Goal: Task Accomplishment & Management: Complete application form

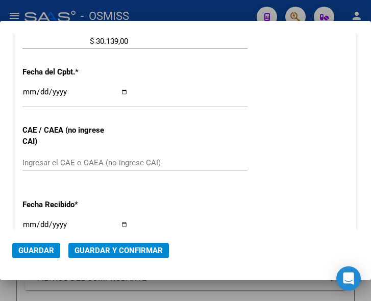
scroll to position [436, 0]
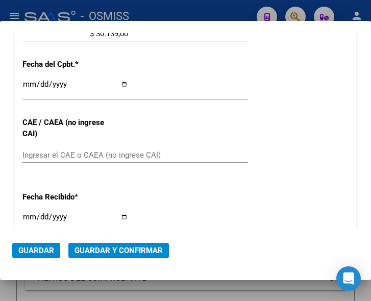
click at [249, 102] on div "CUIT * 30-99907484-3 Ingresar CUIT ANALISIS PRESTADOR MUNICIPALIDAD DE CORDOBA …" at bounding box center [185, 54] width 341 height 735
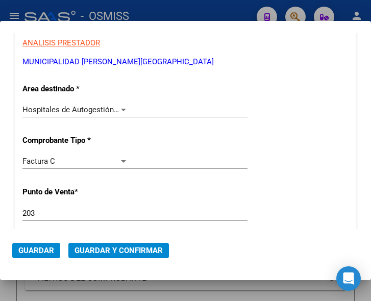
scroll to position [130, 0]
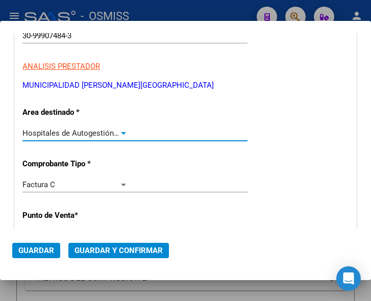
click at [121, 132] on div at bounding box center [123, 133] width 5 height 3
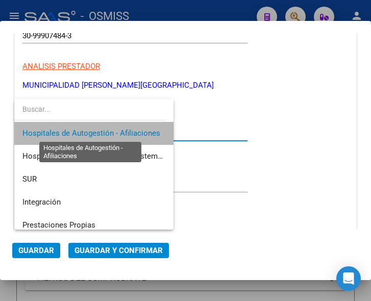
click at [121, 132] on span "Hospitales de Autogestión - Afiliaciones" at bounding box center [91, 133] width 138 height 9
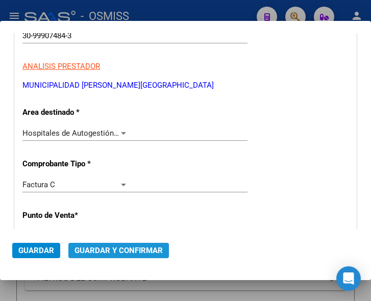
click at [122, 249] on span "Guardar y Confirmar" at bounding box center [119, 250] width 88 height 9
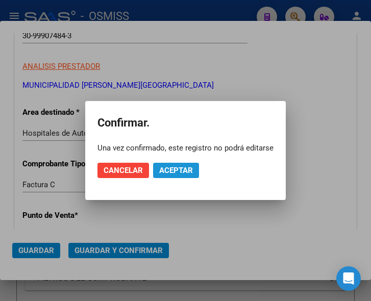
click at [170, 172] on span "Aceptar" at bounding box center [176, 170] width 34 height 9
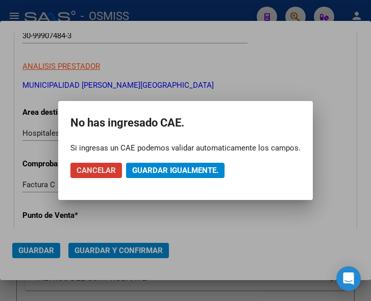
click at [171, 165] on button "Guardar igualmente." at bounding box center [175, 170] width 99 height 15
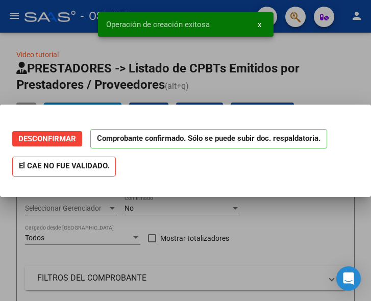
scroll to position [0, 0]
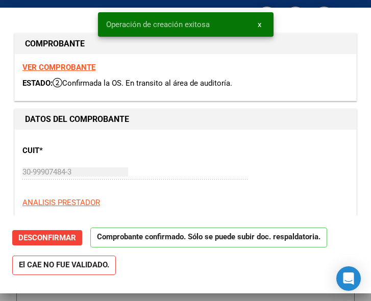
type input "2025-11-07"
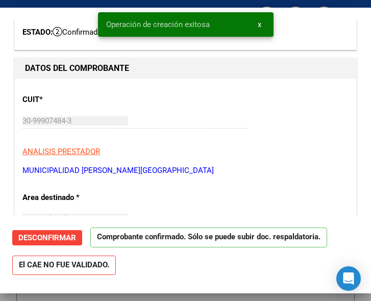
scroll to position [102, 0]
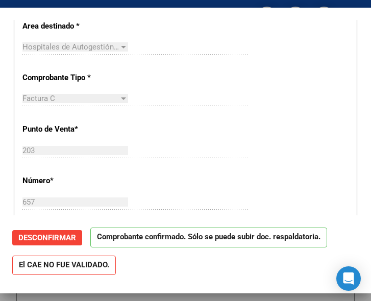
scroll to position [255, 0]
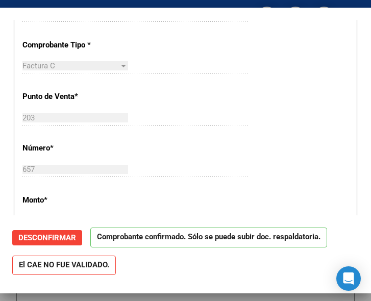
click at [282, 100] on div "CUIT * 30-99907484-3 Ingresar CUIT ANALISIS PRESTADOR MUNICIPALIDAD DE CORDOBA …" at bounding box center [185, 241] width 341 height 735
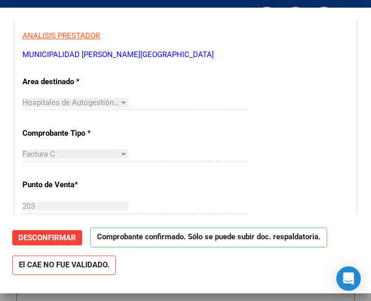
scroll to position [153, 0]
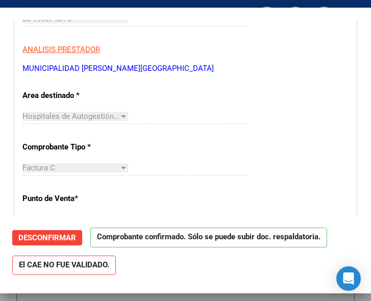
click at [163, 112] on div "Hospitales de Autogestión - Afiliaciones Seleccionar Area" at bounding box center [134, 116] width 225 height 15
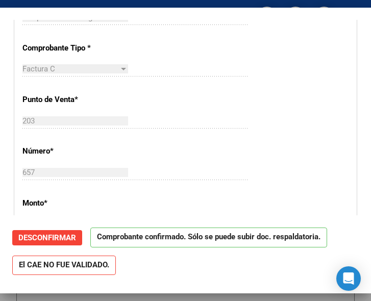
scroll to position [255, 0]
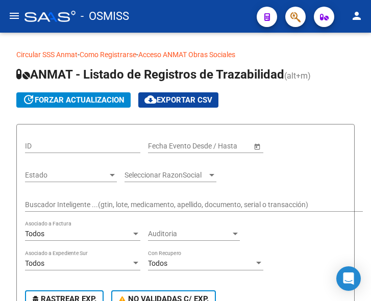
click at [16, 17] on mat-icon "menu" at bounding box center [14, 16] width 12 height 12
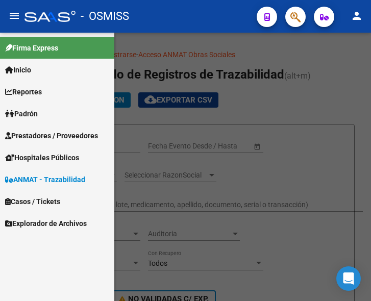
click at [53, 127] on link "Prestadores / Proveedores" at bounding box center [57, 136] width 114 height 22
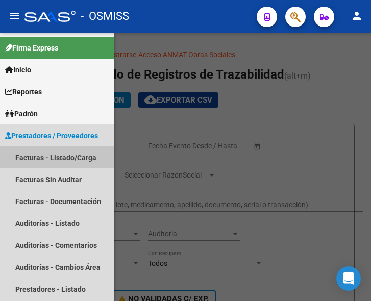
drag, startPoint x: 57, startPoint y: 151, endPoint x: 66, endPoint y: 145, distance: 10.8
click at [58, 151] on link "Facturas - Listado/Carga" at bounding box center [57, 157] width 114 height 22
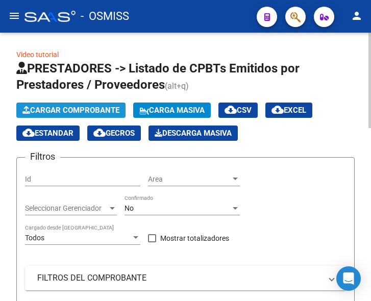
click at [92, 107] on span "Cargar Comprobante" at bounding box center [70, 110] width 97 height 9
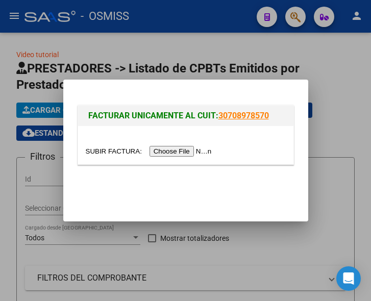
click at [190, 152] on input "file" at bounding box center [150, 151] width 129 height 11
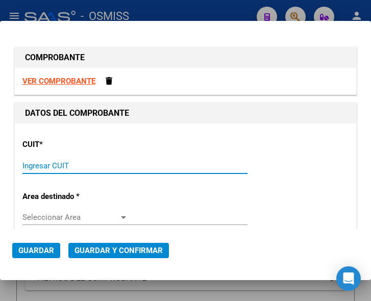
click at [40, 164] on input "Ingresar CUIT" at bounding box center [75, 165] width 106 height 9
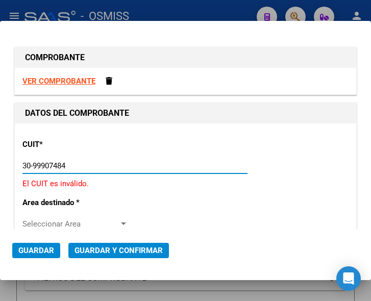
type input "30-99907484-3"
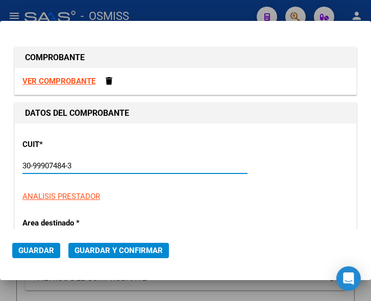
type input "99"
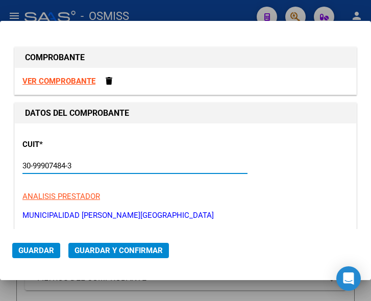
scroll to position [102, 0]
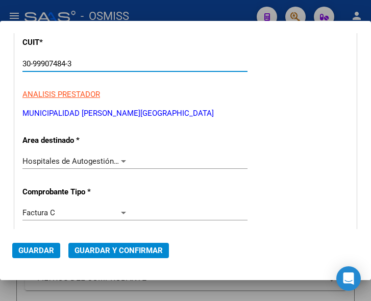
type input "30-99907484-3"
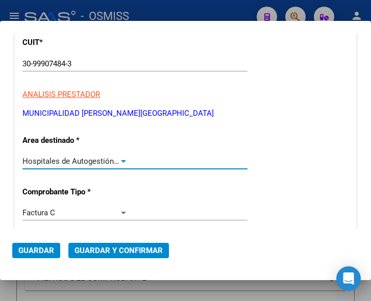
click at [121, 162] on div at bounding box center [123, 161] width 5 height 3
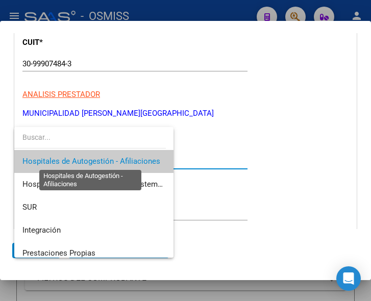
click at [119, 162] on span "Hospitales de Autogestión - Afiliaciones" at bounding box center [91, 161] width 138 height 9
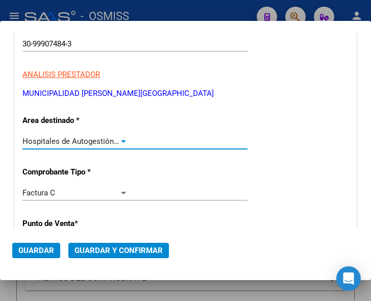
scroll to position [153, 0]
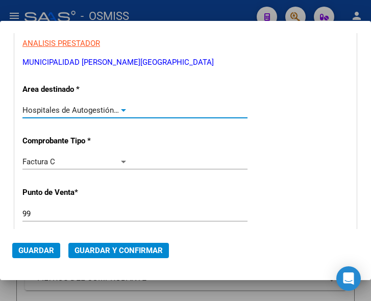
click at [42, 210] on input "99" at bounding box center [75, 213] width 106 height 9
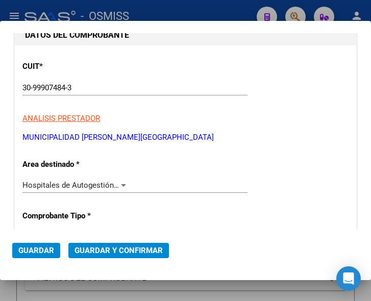
scroll to position [102, 0]
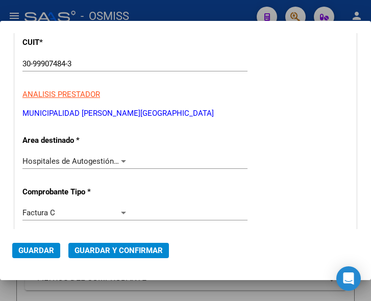
type input "9"
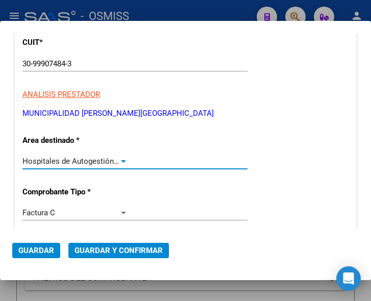
click at [121, 158] on div at bounding box center [123, 161] width 9 height 8
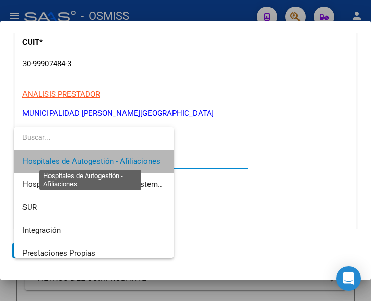
click at [121, 158] on span "Hospitales de Autogestión - Afiliaciones" at bounding box center [91, 161] width 138 height 9
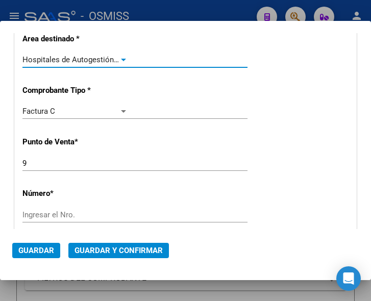
scroll to position [204, 0]
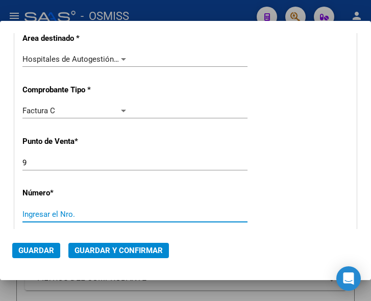
click at [50, 216] on input "Ingresar el Nro." at bounding box center [75, 214] width 106 height 9
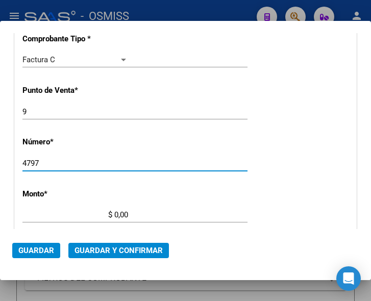
type input "4797"
click at [115, 213] on input "$ 0,00" at bounding box center [75, 214] width 106 height 9
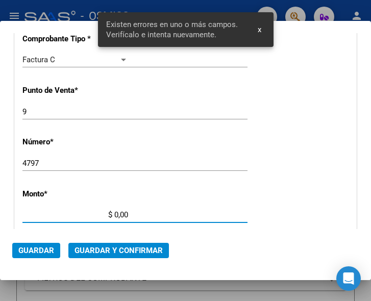
scroll to position [334, 0]
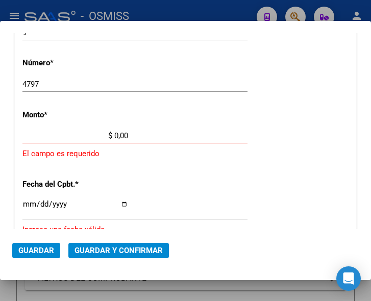
click at [115, 135] on input "$ 0,00" at bounding box center [75, 135] width 106 height 9
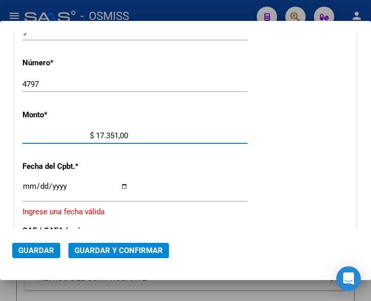
type input "$ 173.513,00"
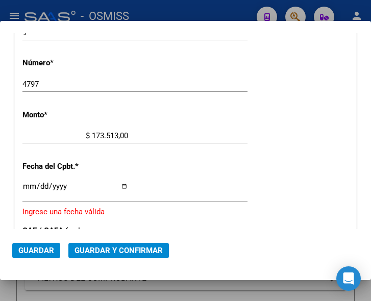
click at [28, 183] on input "Ingresar la fecha" at bounding box center [75, 190] width 106 height 16
click at [27, 181] on div "Ingresar la fecha" at bounding box center [134, 191] width 225 height 22
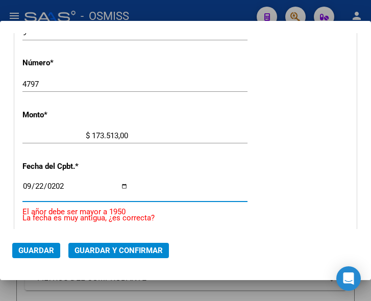
type input "2025-09-22"
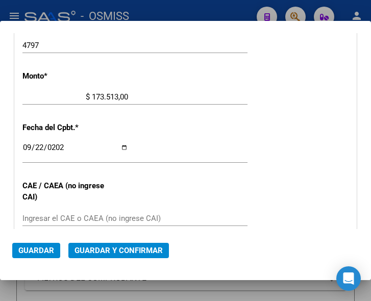
scroll to position [385, 0]
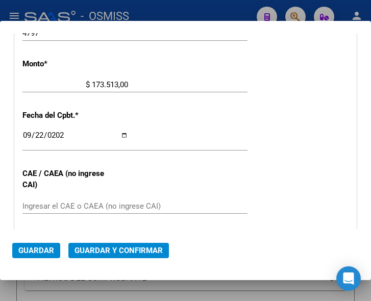
click at [226, 181] on div "CUIT * 30-99907484-3 Ingresar CUIT ANALISIS PRESTADOR MUNICIPALIDAD DE CORDOBA …" at bounding box center [185, 105] width 341 height 735
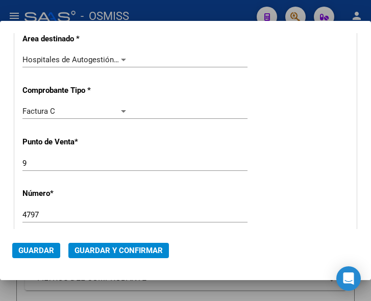
scroll to position [181, 0]
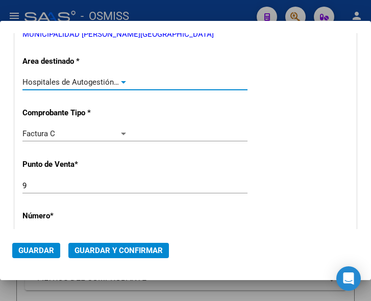
click at [120, 80] on div at bounding box center [123, 82] width 9 height 8
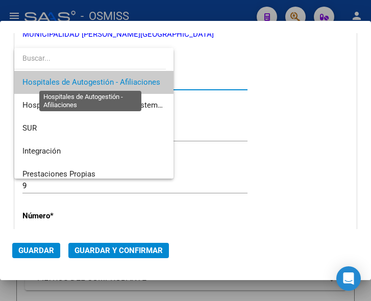
click at [120, 80] on span "Hospitales de Autogestión - Afiliaciones" at bounding box center [91, 82] width 138 height 9
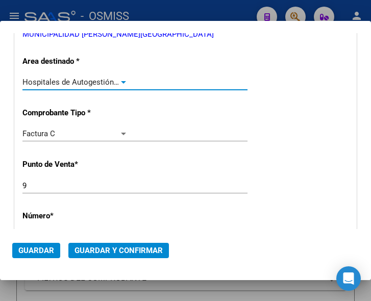
click at [118, 247] on span "Guardar y Confirmar" at bounding box center [119, 250] width 88 height 9
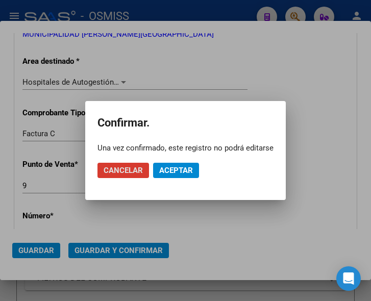
click at [174, 163] on mat-dialog-actions "Cancelar Aceptar" at bounding box center [185, 170] width 176 height 35
click at [175, 167] on span "Aceptar" at bounding box center [176, 170] width 34 height 9
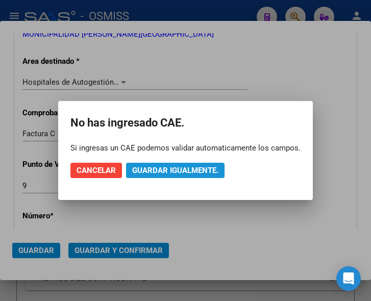
click at [175, 167] on span "Guardar igualmente." at bounding box center [175, 170] width 86 height 9
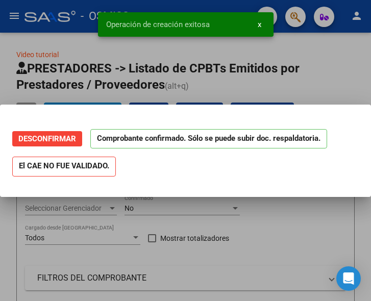
scroll to position [0, 0]
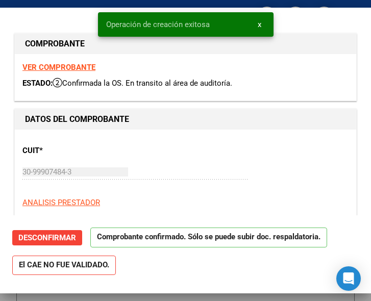
type input "2025-11-21"
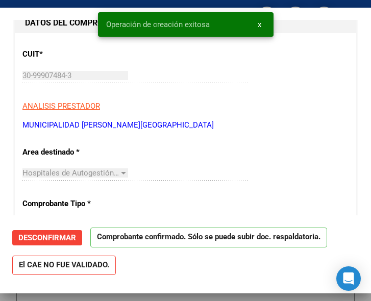
scroll to position [102, 0]
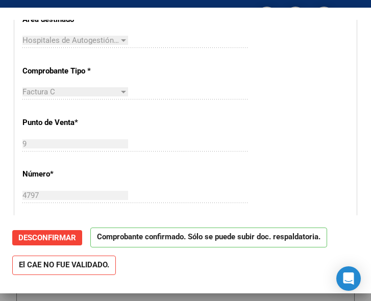
scroll to position [255, 0]
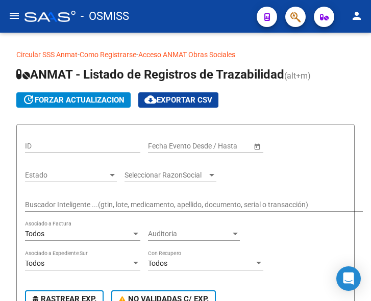
click at [8, 16] on button "menu" at bounding box center [14, 16] width 20 height 20
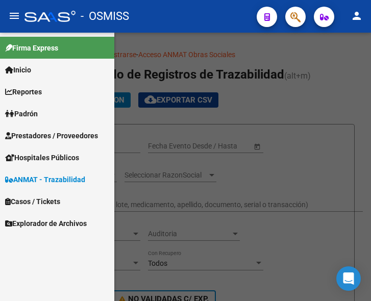
click at [40, 135] on span "Prestadores / Proveedores" at bounding box center [51, 135] width 93 height 11
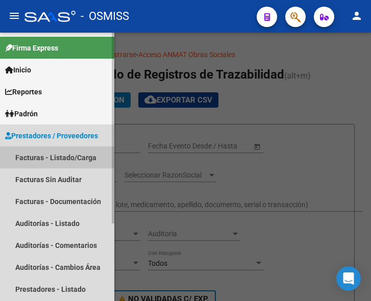
click at [56, 160] on link "Facturas - Listado/Carga" at bounding box center [57, 157] width 114 height 22
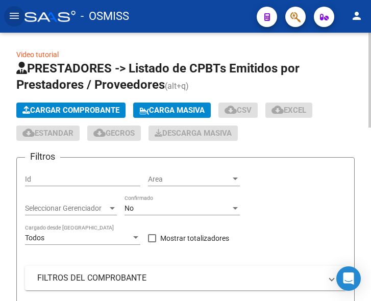
click at [87, 111] on span "Cargar Comprobante" at bounding box center [70, 110] width 97 height 9
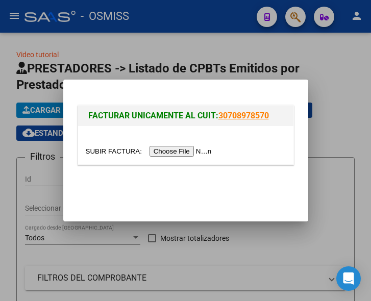
click at [175, 151] on input "file" at bounding box center [150, 151] width 129 height 11
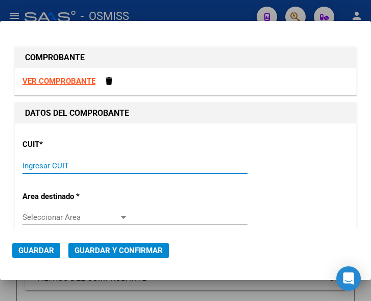
click at [48, 162] on input "Ingresar CUIT" at bounding box center [75, 165] width 106 height 9
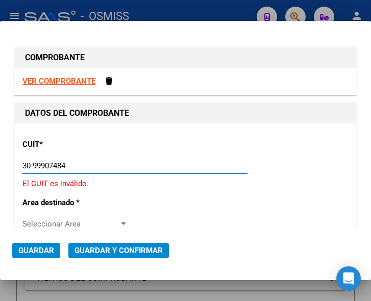
type input "30-99907484-3"
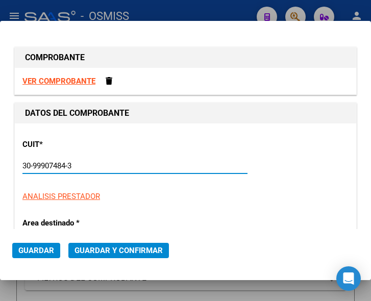
type input "201"
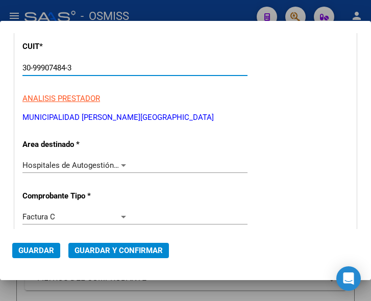
scroll to position [102, 0]
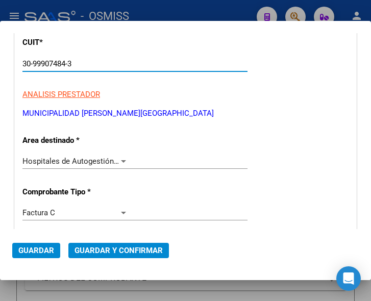
type input "30-99907484-3"
click at [120, 159] on div at bounding box center [123, 161] width 9 height 8
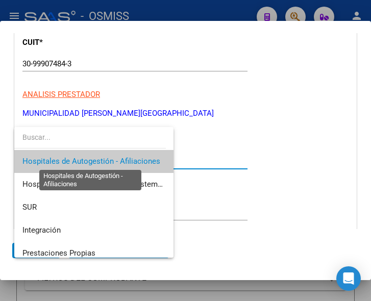
click at [120, 159] on span "Hospitales de Autogestión - Afiliaciones" at bounding box center [91, 161] width 138 height 9
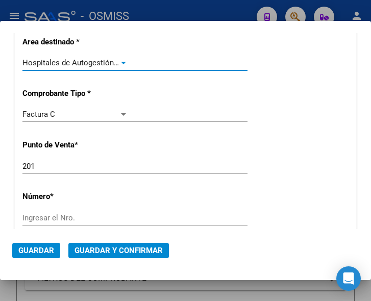
scroll to position [204, 0]
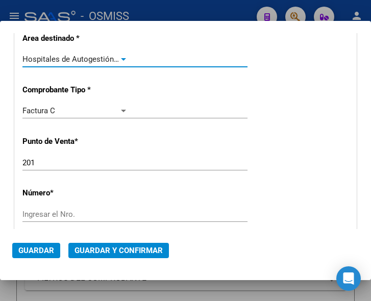
click at [62, 162] on input "201" at bounding box center [75, 162] width 106 height 9
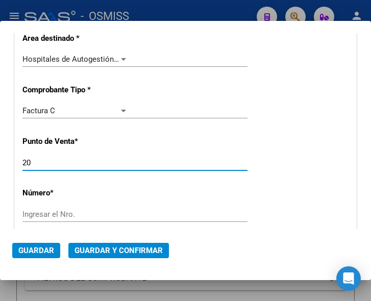
type input "2"
type input "7"
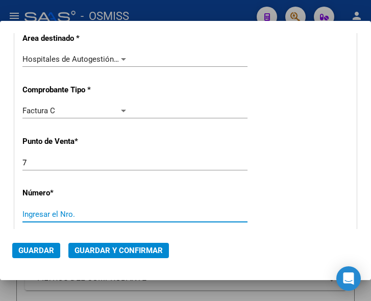
click at [39, 215] on input "Ingresar el Nro." at bounding box center [75, 214] width 106 height 9
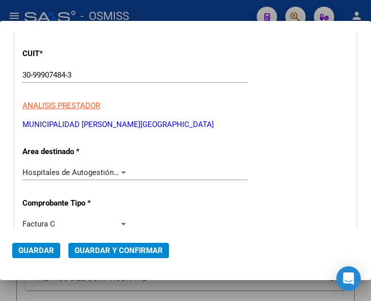
scroll to position [102, 0]
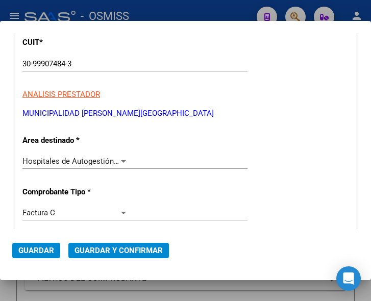
type input "3774"
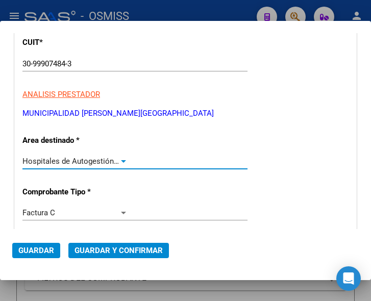
click at [121, 160] on div at bounding box center [123, 161] width 5 height 3
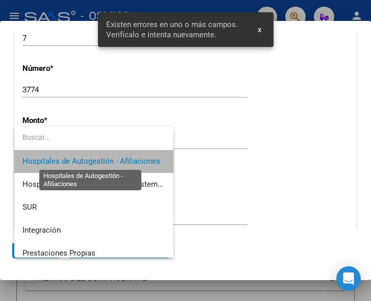
click at [121, 160] on span "Hospitales de Autogestión - Afiliaciones" at bounding box center [91, 161] width 138 height 9
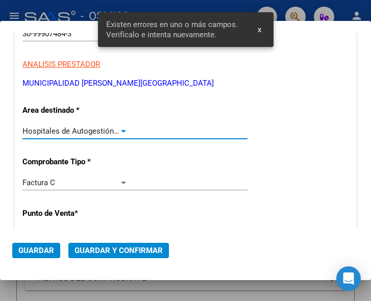
click at [121, 130] on div at bounding box center [123, 131] width 5 height 3
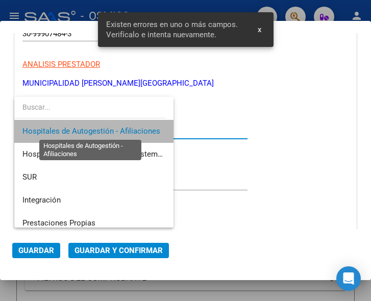
click at [121, 130] on span "Hospitales de Autogestión - Afiliaciones" at bounding box center [91, 131] width 138 height 9
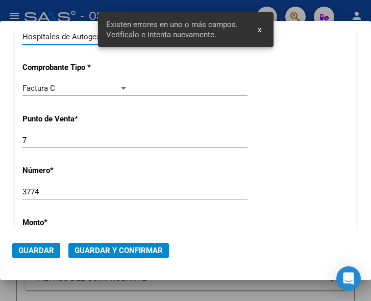
scroll to position [285, 0]
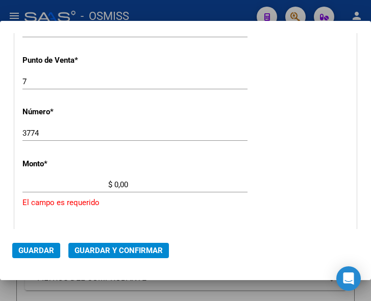
click at [114, 182] on input "$ 0,00" at bounding box center [75, 184] width 106 height 9
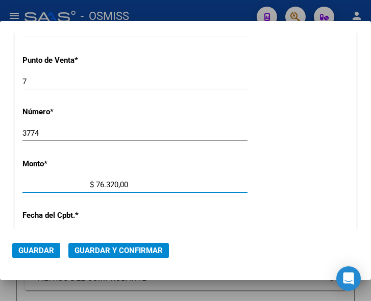
type input "$ 763.200,00"
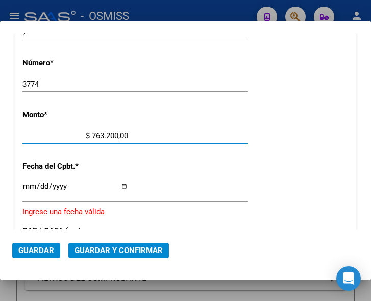
scroll to position [336, 0]
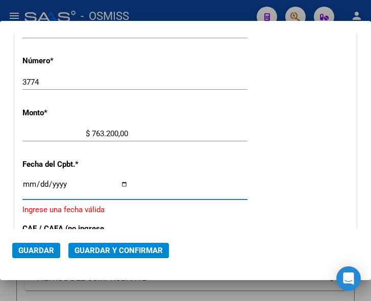
click at [28, 183] on input "Ingresar la fecha" at bounding box center [75, 188] width 106 height 16
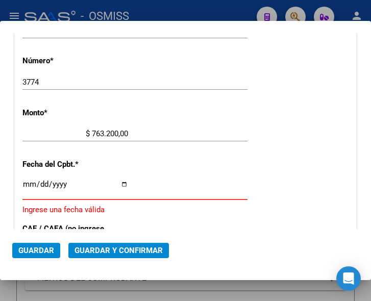
click at [26, 181] on input "Ingresar la fecha" at bounding box center [75, 188] width 106 height 16
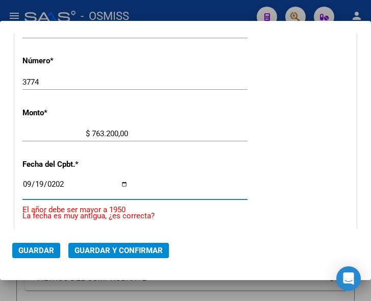
type input "2025-09-19"
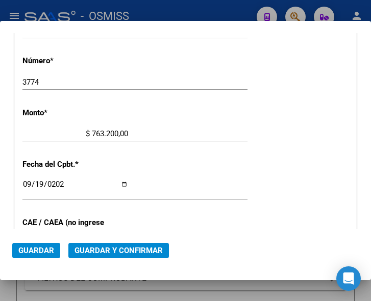
scroll to position [387, 0]
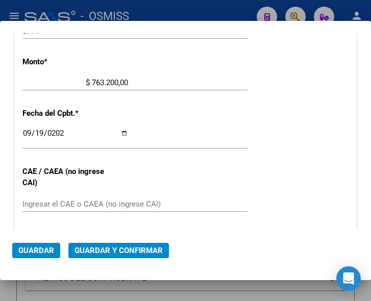
click at [102, 246] on span "Guardar y Confirmar" at bounding box center [119, 250] width 88 height 9
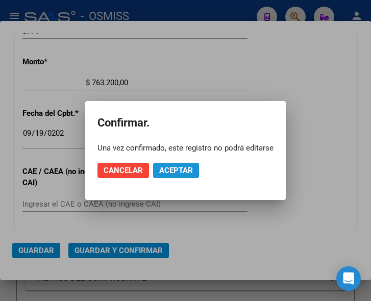
click at [185, 165] on button "Aceptar" at bounding box center [176, 170] width 46 height 15
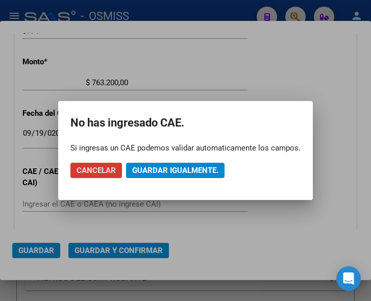
click at [185, 165] on button "Guardar igualmente." at bounding box center [175, 170] width 99 height 15
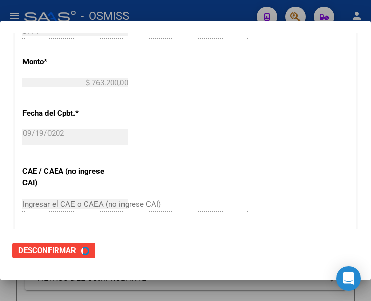
scroll to position [0, 0]
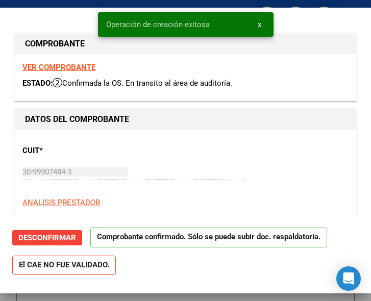
type input "2025-11-18"
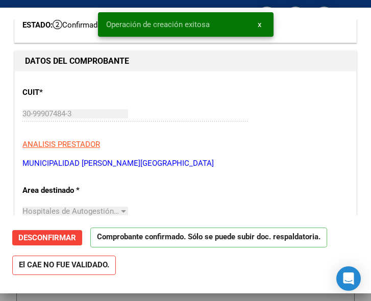
scroll to position [153, 0]
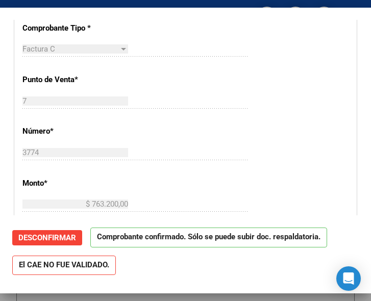
scroll to position [306, 0]
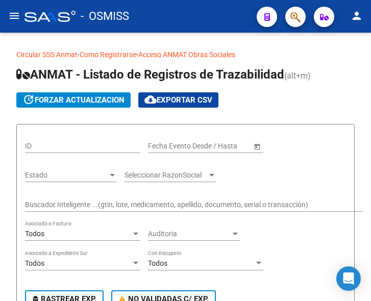
click at [15, 13] on mat-icon "menu" at bounding box center [14, 16] width 12 height 12
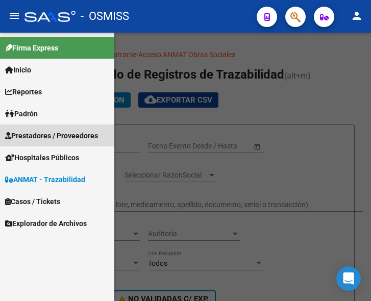
click at [40, 134] on span "Prestadores / Proveedores" at bounding box center [51, 135] width 93 height 11
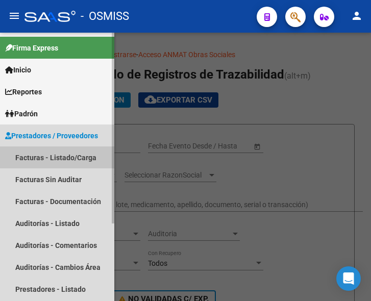
click at [47, 151] on link "Facturas - Listado/Carga" at bounding box center [57, 157] width 114 height 22
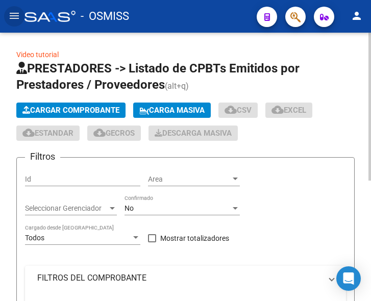
click at [93, 105] on button "Cargar Comprobante" at bounding box center [70, 110] width 109 height 15
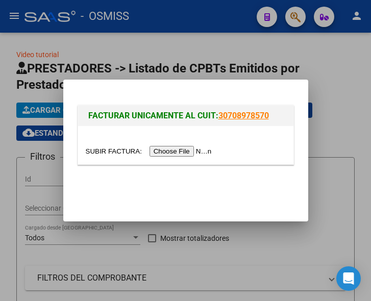
click at [174, 150] on input "file" at bounding box center [150, 151] width 129 height 11
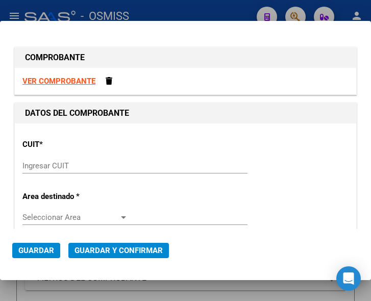
click at [46, 171] on div "Ingresar CUIT" at bounding box center [134, 165] width 225 height 15
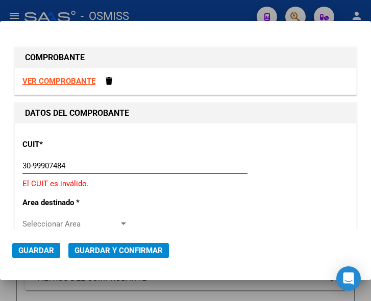
type input "30-99907484-3"
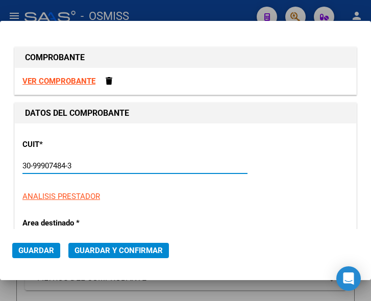
type input "203"
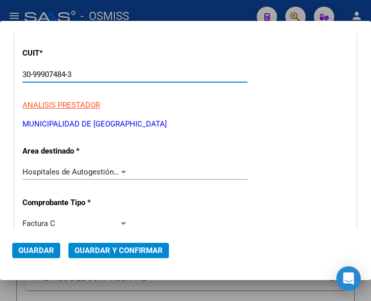
scroll to position [102, 0]
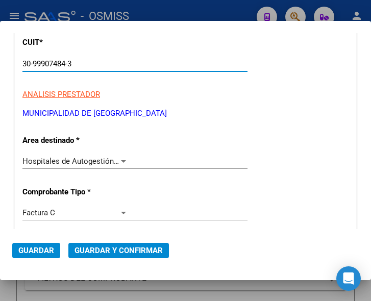
type input "30-99907484-3"
click at [119, 159] on div at bounding box center [123, 161] width 9 height 8
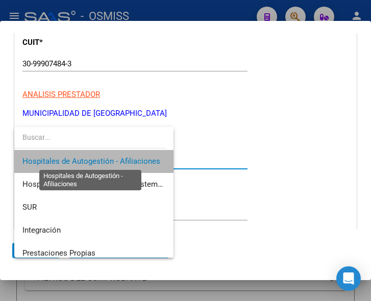
click at [118, 159] on span "Hospitales de Autogestión - Afiliaciones" at bounding box center [91, 161] width 138 height 9
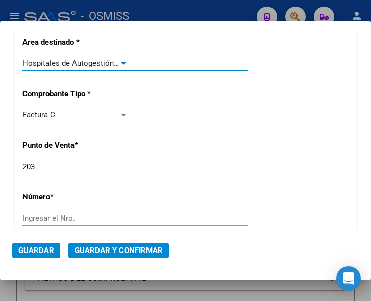
scroll to position [204, 0]
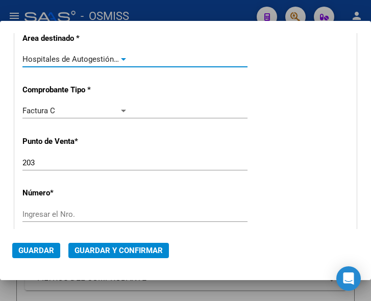
click at [75, 163] on input "203" at bounding box center [75, 162] width 106 height 9
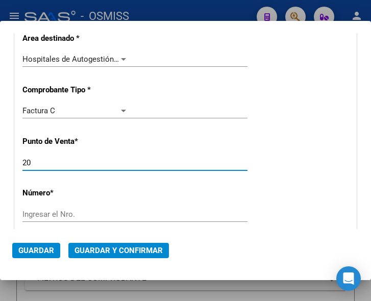
type input "2"
type input "6"
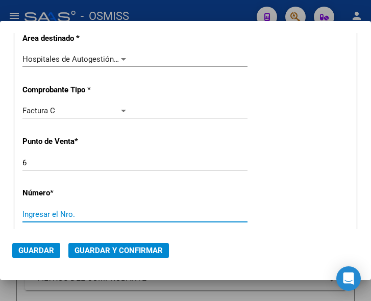
click at [63, 210] on input "Ingresar el Nro." at bounding box center [75, 214] width 106 height 9
type input "2359"
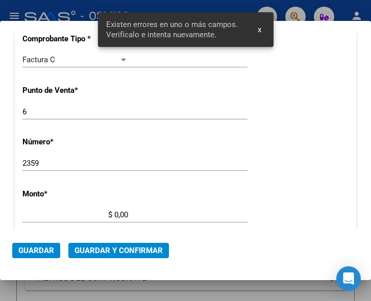
scroll to position [334, 0]
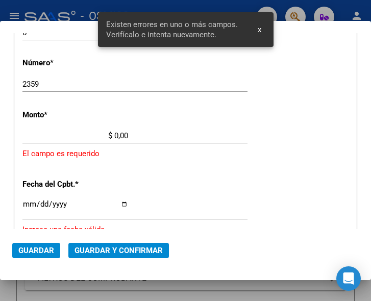
click at [114, 135] on input "$ 0,00" at bounding box center [75, 135] width 106 height 9
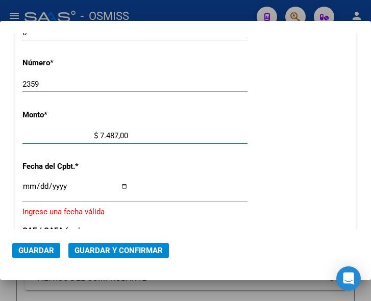
type input "$ 74.876,00"
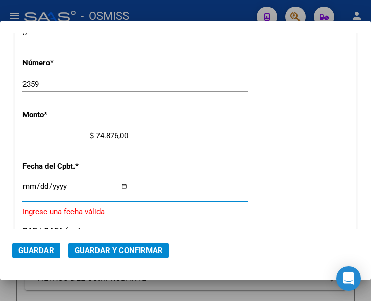
click at [28, 183] on input "Ingresar la fecha" at bounding box center [75, 190] width 106 height 16
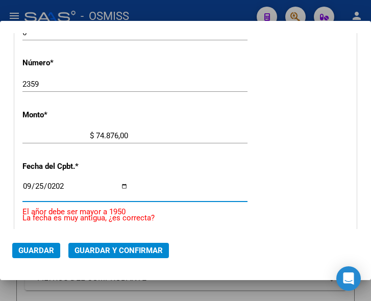
type input "2025-09-25"
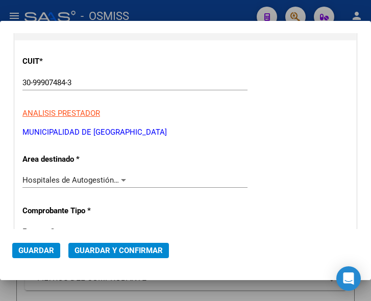
scroll to position [79, 0]
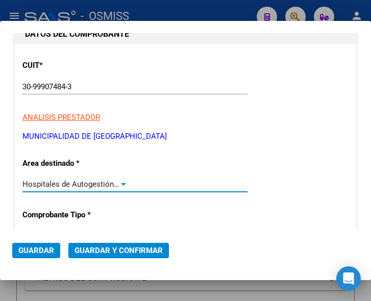
click at [122, 184] on div at bounding box center [123, 184] width 5 height 3
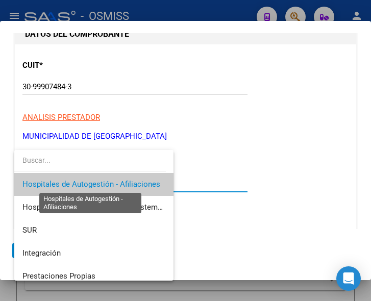
click at [122, 184] on span "Hospitales de Autogestión - Afiliaciones" at bounding box center [91, 184] width 138 height 9
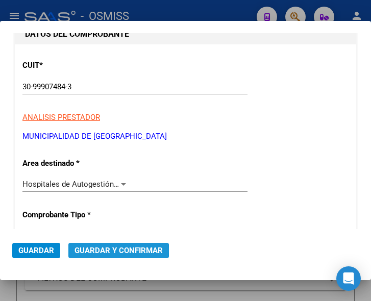
click at [115, 251] on span "Guardar y Confirmar" at bounding box center [119, 250] width 88 height 9
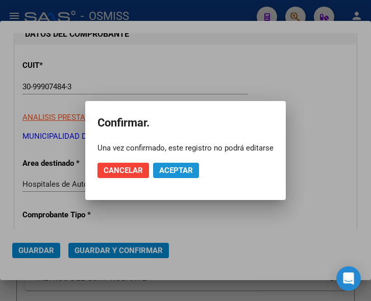
click at [172, 169] on span "Aceptar" at bounding box center [176, 170] width 34 height 9
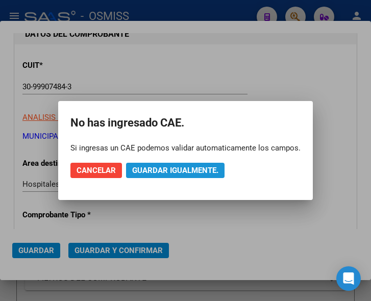
click at [172, 169] on span "Guardar igualmente." at bounding box center [175, 170] width 86 height 9
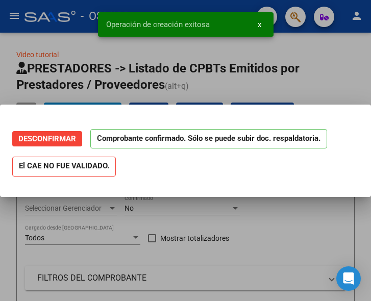
scroll to position [0, 0]
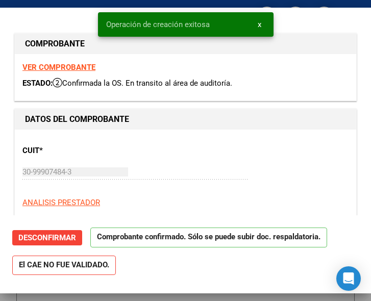
type input "2025-11-24"
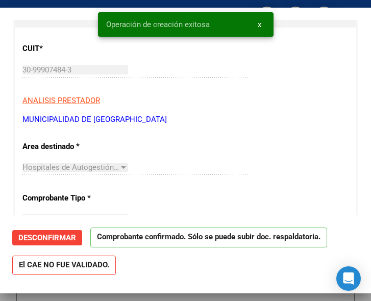
scroll to position [153, 0]
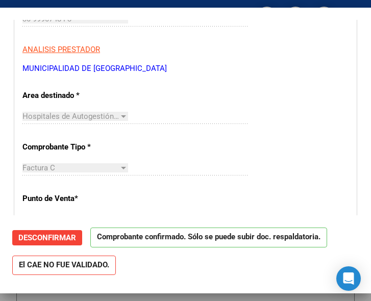
click at [220, 182] on div "Factura C Seleccionar Tipo" at bounding box center [134, 172] width 225 height 25
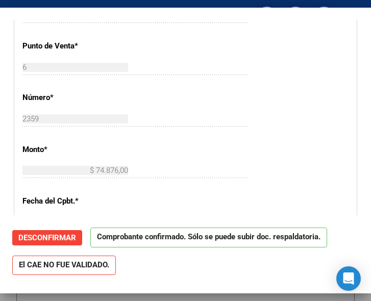
scroll to position [306, 0]
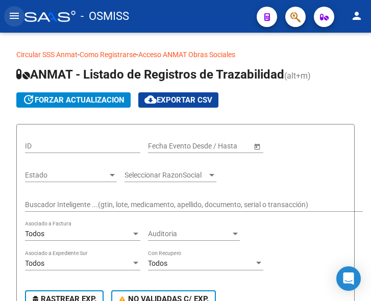
click at [13, 16] on mat-icon "menu" at bounding box center [14, 16] width 12 height 12
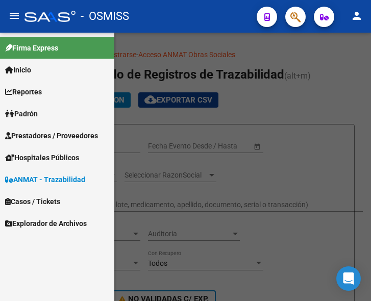
click at [59, 128] on link "Prestadores / Proveedores" at bounding box center [57, 136] width 114 height 22
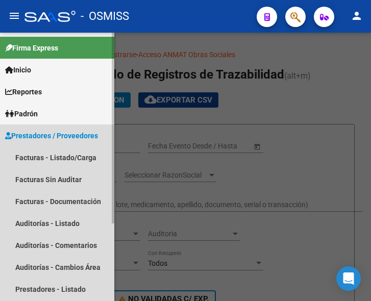
click at [56, 133] on span "Prestadores / Proveedores" at bounding box center [51, 135] width 93 height 11
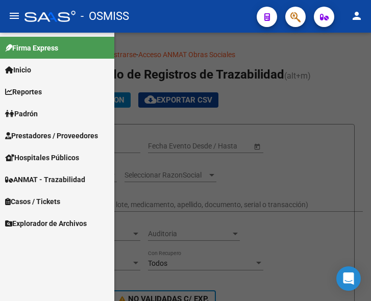
click at [58, 134] on span "Prestadores / Proveedores" at bounding box center [51, 135] width 93 height 11
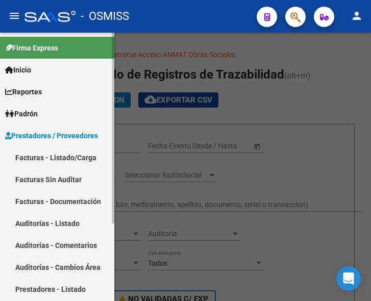
click at [60, 158] on link "Facturas - Listado/Carga" at bounding box center [57, 157] width 114 height 22
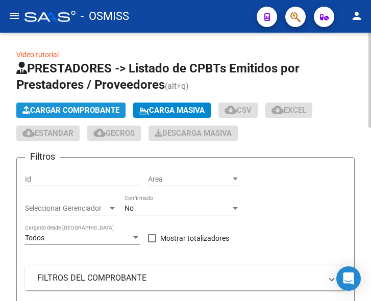
click at [85, 108] on span "Cargar Comprobante" at bounding box center [70, 110] width 97 height 9
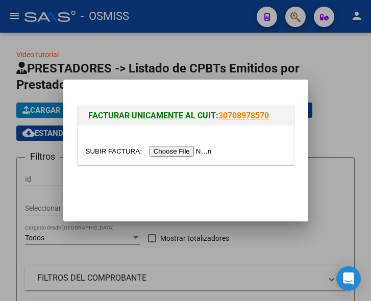
click at [177, 151] on input "file" at bounding box center [150, 151] width 129 height 11
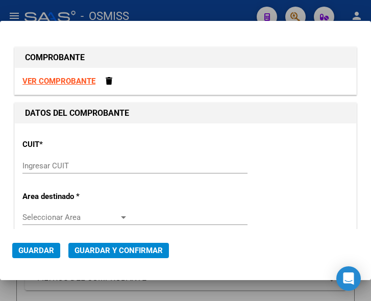
click at [54, 161] on input "Ingresar CUIT" at bounding box center [75, 165] width 106 height 9
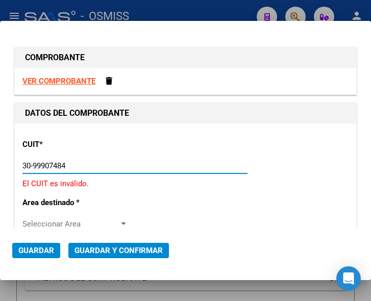
type input "30-99907484-3"
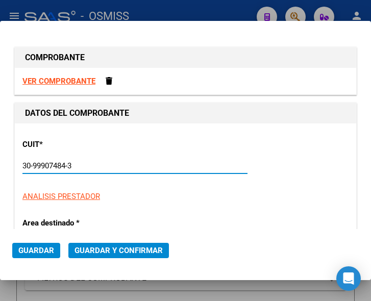
type input "201"
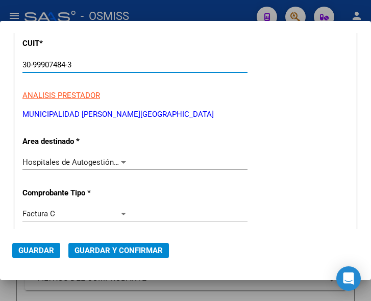
scroll to position [102, 0]
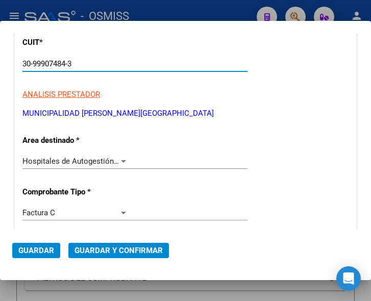
type input "30-99907484-3"
click at [119, 161] on div at bounding box center [123, 161] width 9 height 8
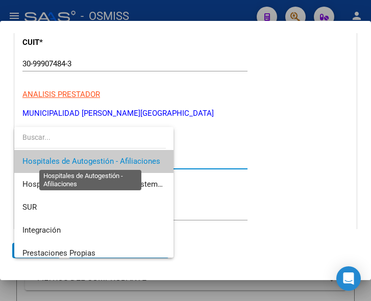
click at [117, 161] on span "Hospitales de Autogestión - Afiliaciones" at bounding box center [91, 161] width 138 height 9
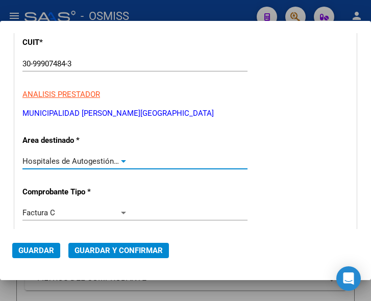
scroll to position [153, 0]
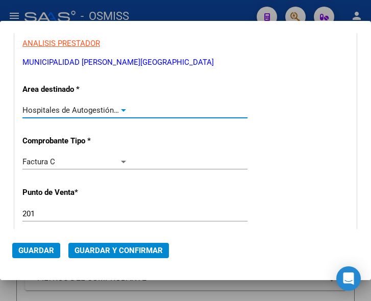
click at [37, 212] on input "201" at bounding box center [75, 213] width 106 height 9
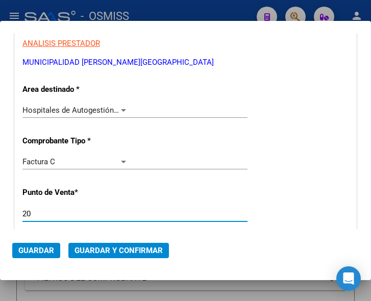
type input "2"
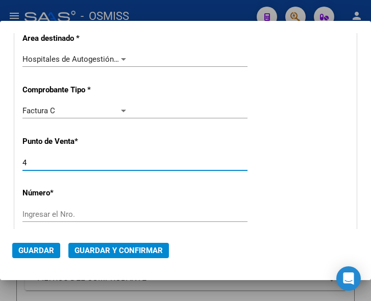
scroll to position [255, 0]
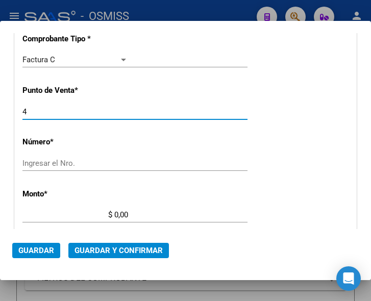
type input "4"
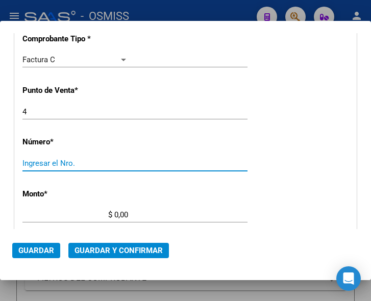
click at [65, 165] on input "Ingresar el Nro." at bounding box center [75, 163] width 106 height 9
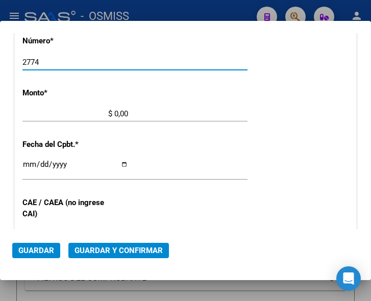
scroll to position [357, 0]
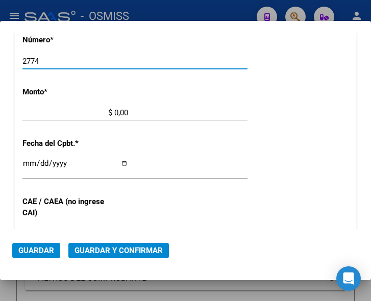
type input "2774"
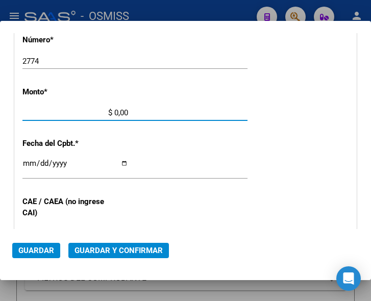
click at [114, 111] on input "$ 0,00" at bounding box center [75, 112] width 106 height 9
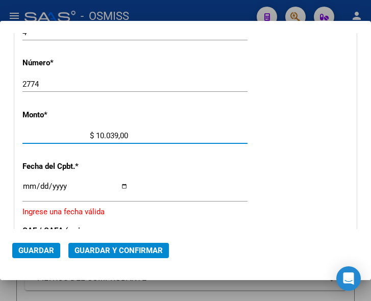
type input "$ 100.397,00"
click at [28, 186] on input "Ingresar la fecha" at bounding box center [75, 190] width 106 height 16
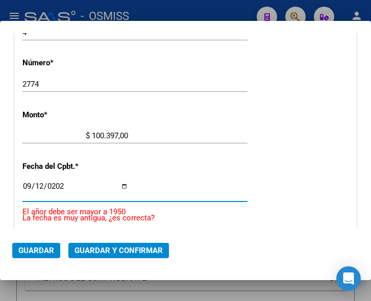
type input "2025-09-12"
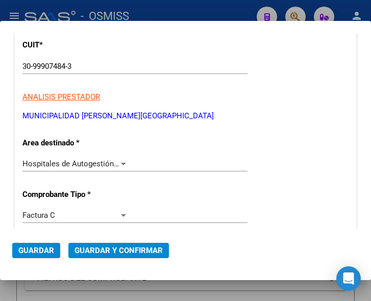
scroll to position [79, 0]
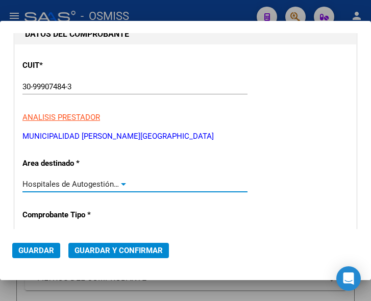
click at [121, 184] on div at bounding box center [123, 184] width 5 height 3
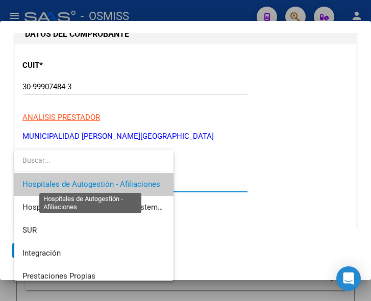
click at [121, 184] on span "Hospitales de Autogestión - Afiliaciones" at bounding box center [91, 184] width 138 height 9
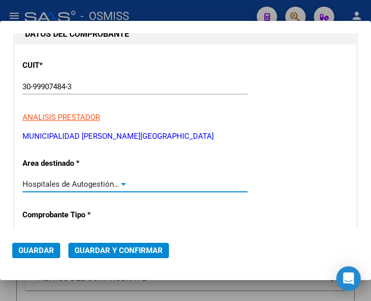
click at [123, 248] on span "Guardar y Confirmar" at bounding box center [119, 250] width 88 height 9
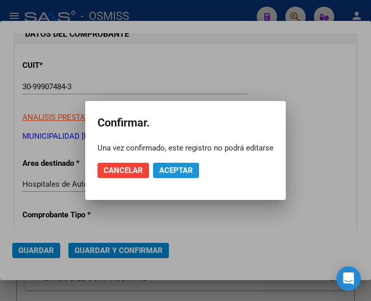
click at [186, 170] on span "Aceptar" at bounding box center [176, 170] width 34 height 9
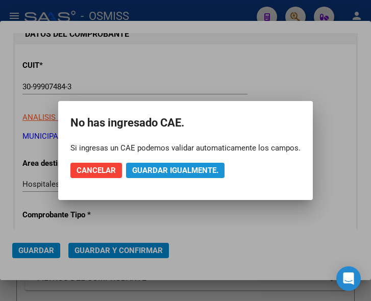
click at [186, 170] on span "Guardar igualmente." at bounding box center [175, 170] width 86 height 9
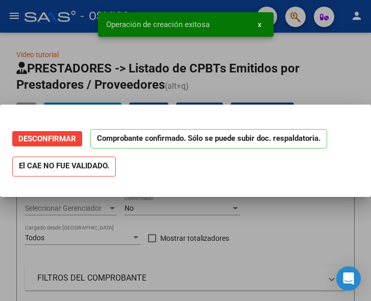
scroll to position [0, 0]
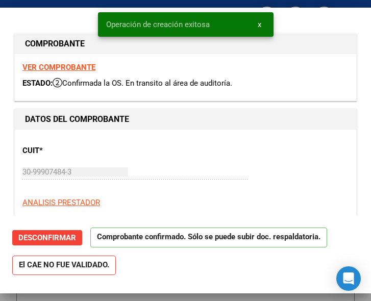
type input "2025-11-11"
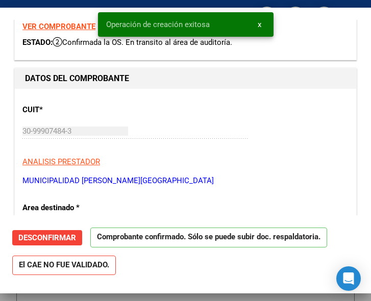
scroll to position [102, 0]
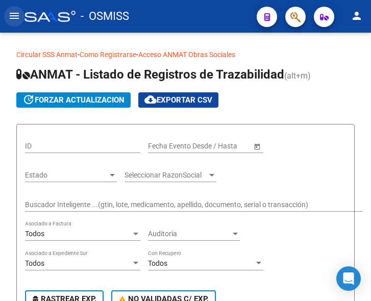
click at [11, 15] on mat-icon "menu" at bounding box center [14, 16] width 12 height 12
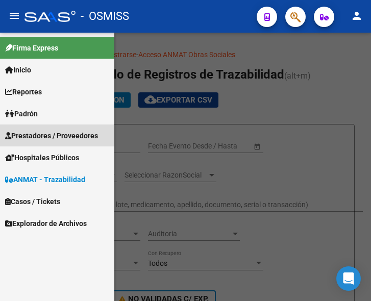
click at [47, 133] on span "Prestadores / Proveedores" at bounding box center [51, 135] width 93 height 11
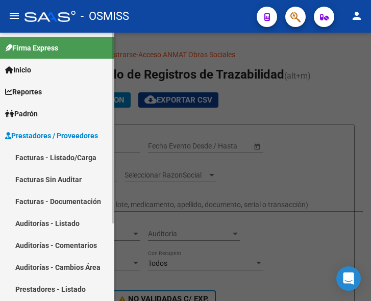
click at [59, 161] on link "Facturas - Listado/Carga" at bounding box center [57, 157] width 114 height 22
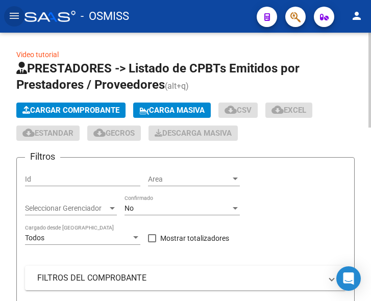
click at [96, 109] on span "Cargar Comprobante" at bounding box center [70, 110] width 97 height 9
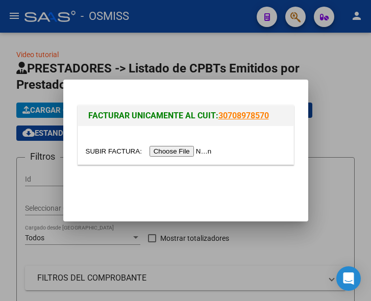
click at [173, 153] on input "file" at bounding box center [150, 151] width 129 height 11
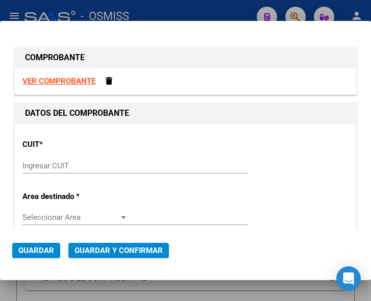
click at [40, 162] on input "Ingresar CUIT" at bounding box center [75, 165] width 106 height 9
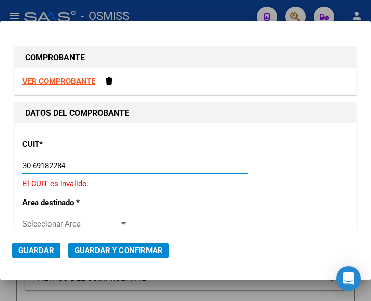
type input "30-69182284-9"
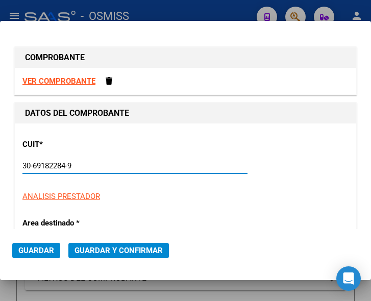
type input "1327"
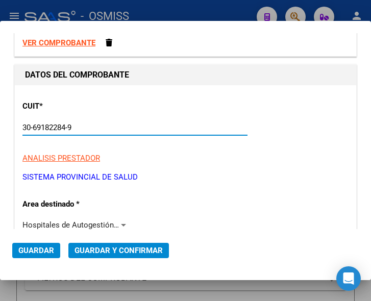
scroll to position [102, 0]
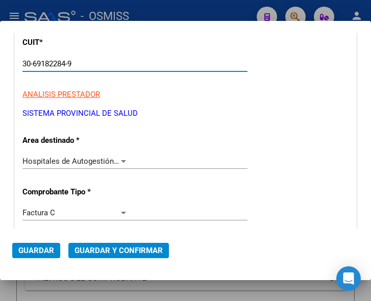
type input "30-69182284-9"
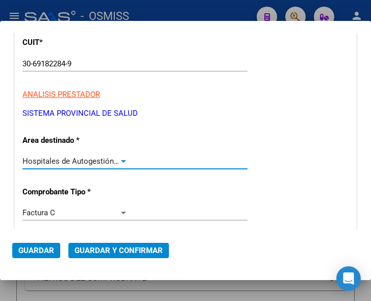
click at [120, 159] on div at bounding box center [123, 161] width 9 height 8
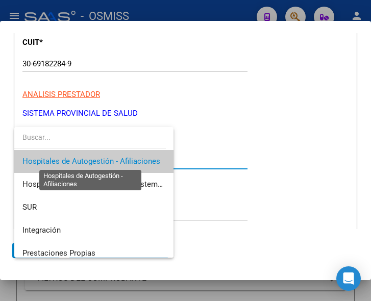
click at [120, 159] on span "Hospitales de Autogestión - Afiliaciones" at bounding box center [91, 161] width 138 height 9
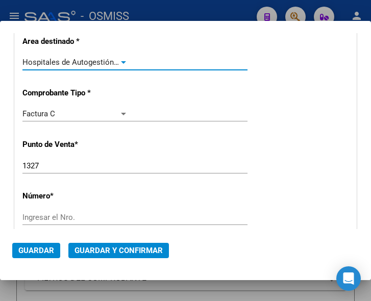
scroll to position [204, 0]
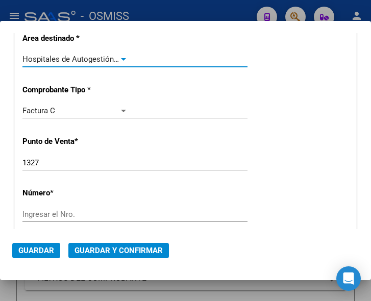
click at [53, 163] on input "1327" at bounding box center [75, 162] width 106 height 9
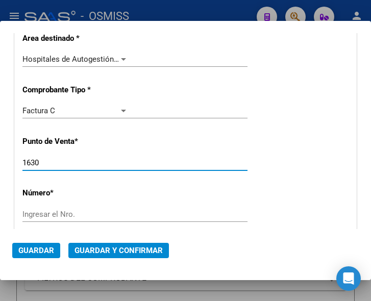
type input "1630"
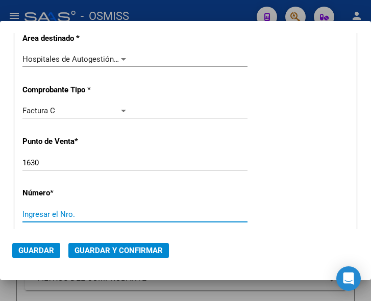
click at [54, 217] on input "Ingresar el Nro." at bounding box center [75, 214] width 106 height 9
type input "16728"
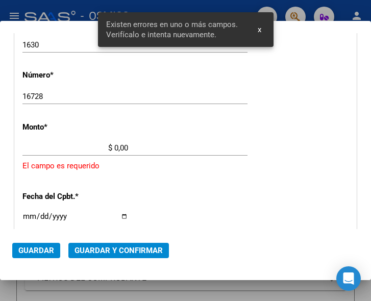
scroll to position [334, 0]
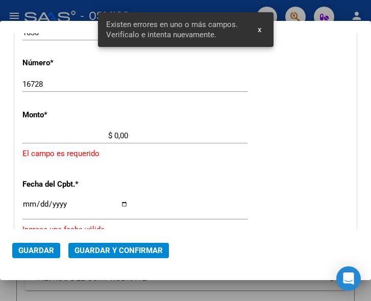
click at [114, 132] on input "$ 0,00" at bounding box center [75, 135] width 106 height 9
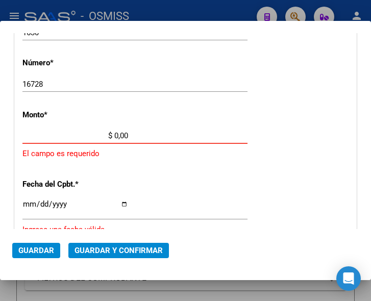
click at [115, 135] on input "$ 0,00" at bounding box center [75, 135] width 106 height 9
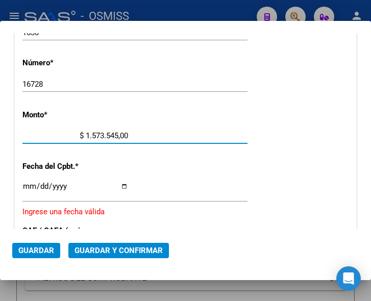
click at [124, 135] on input "$ 1.573.545,00" at bounding box center [75, 135] width 106 height 9
type input "$ 1.573.545,16"
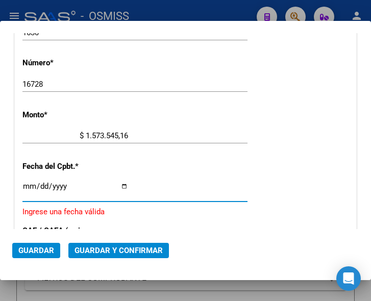
click at [28, 184] on input "Ingresar la fecha" at bounding box center [75, 190] width 106 height 16
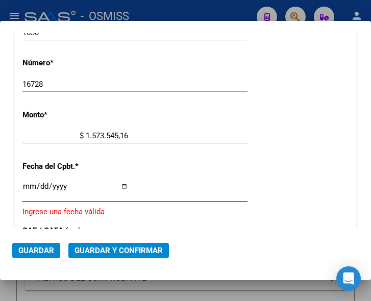
click at [27, 183] on input "Ingresar la fecha" at bounding box center [75, 190] width 106 height 16
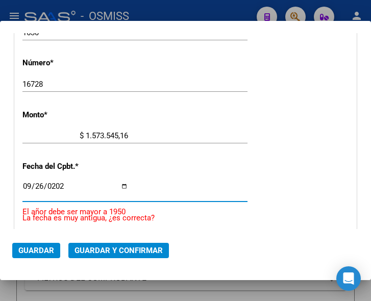
type input "[DATE]"
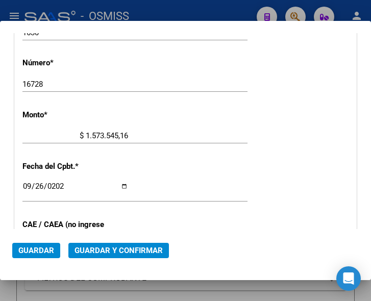
click at [230, 159] on div "CUIT * 30-69182284-9 Ingresar CUIT ANALISIS PRESTADOR SISTEMA PROVINCIAL DE [PE…" at bounding box center [185, 156] width 341 height 735
click at [120, 252] on span "Guardar y Confirmar" at bounding box center [119, 250] width 88 height 9
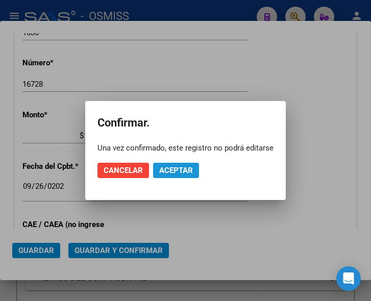
click at [178, 172] on span "Aceptar" at bounding box center [176, 170] width 34 height 9
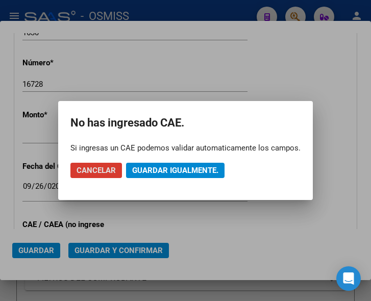
click at [178, 172] on span "Guardar igualmente." at bounding box center [175, 170] width 86 height 9
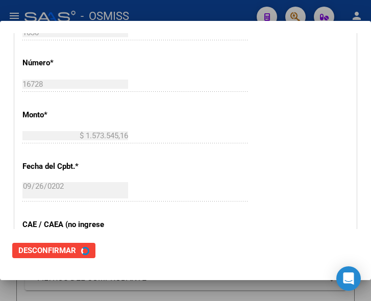
scroll to position [0, 0]
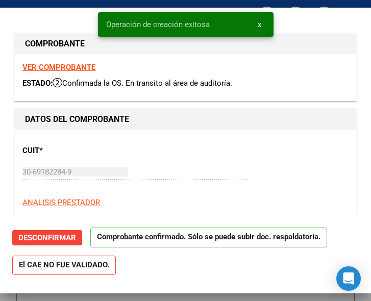
type input "[DATE]"
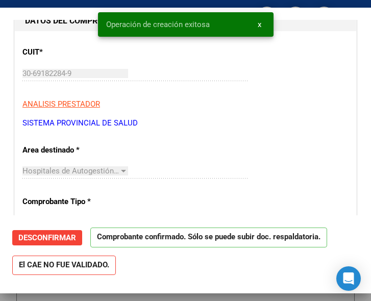
scroll to position [102, 0]
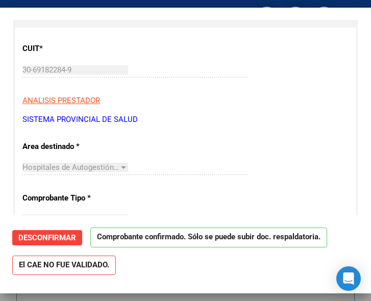
click at [272, 101] on p "ANALISIS PRESTADOR" at bounding box center [185, 101] width 326 height 12
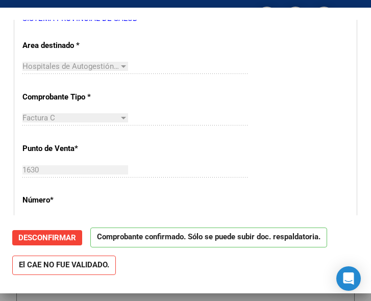
scroll to position [204, 0]
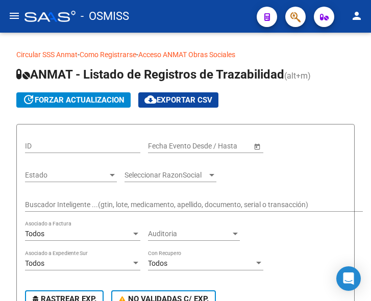
click at [12, 15] on mat-icon "menu" at bounding box center [14, 16] width 12 height 12
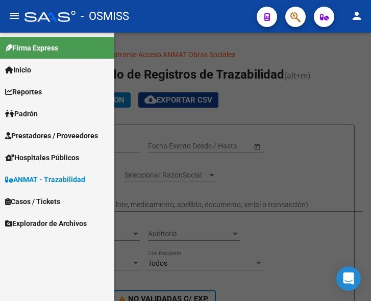
click at [51, 136] on span "Prestadores / Proveedores" at bounding box center [51, 135] width 93 height 11
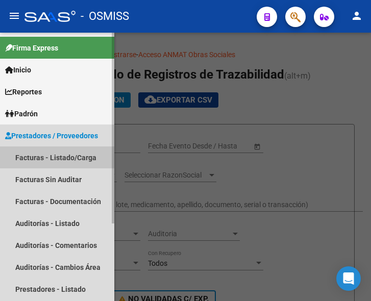
click at [55, 154] on link "Facturas - Listado/Carga" at bounding box center [57, 157] width 114 height 22
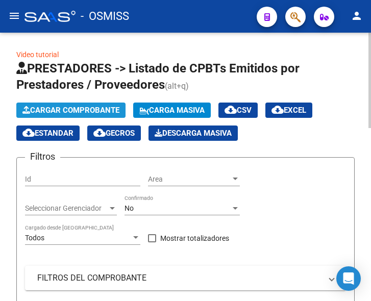
click at [79, 112] on span "Cargar Comprobante" at bounding box center [70, 110] width 97 height 9
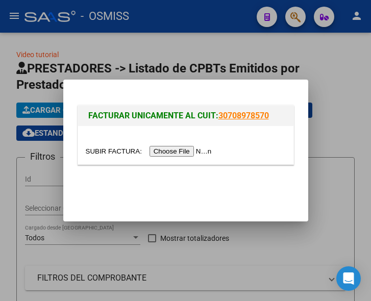
click at [168, 149] on input "file" at bounding box center [150, 151] width 129 height 11
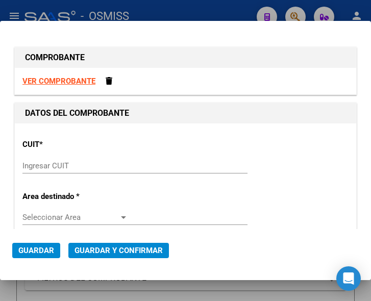
click at [60, 166] on input "Ingresar CUIT" at bounding box center [75, 165] width 106 height 9
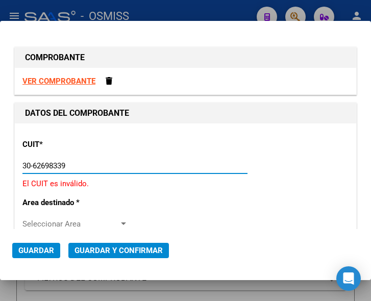
type input "30-62698339-8"
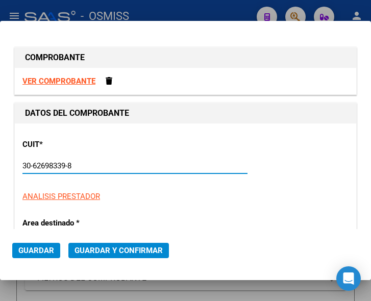
type input "135"
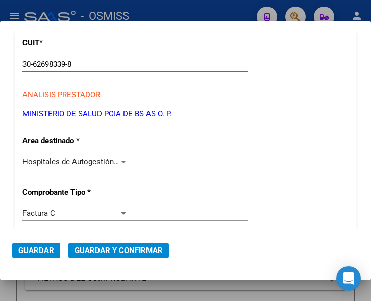
scroll to position [102, 0]
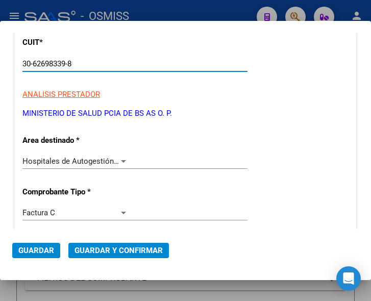
type input "30-62698339-8"
click at [121, 159] on div at bounding box center [123, 161] width 9 height 8
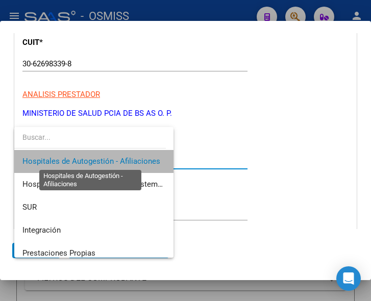
click at [121, 159] on span "Hospitales de Autogestión - Afiliaciones" at bounding box center [91, 161] width 138 height 9
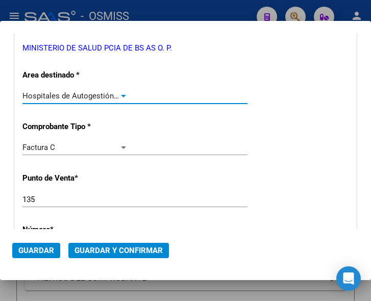
scroll to position [204, 0]
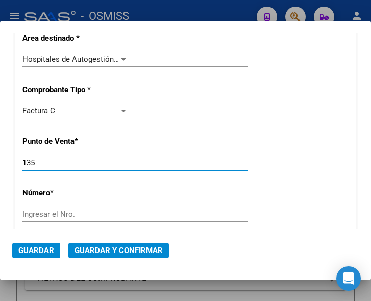
click at [62, 162] on input "135" at bounding box center [75, 162] width 106 height 9
type input "195"
click at [39, 209] on div "Ingresar el Nro." at bounding box center [134, 214] width 225 height 15
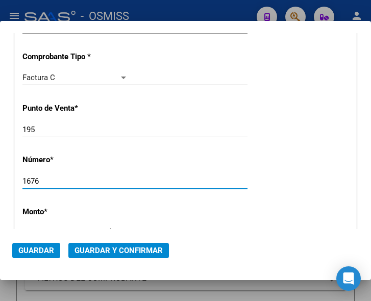
scroll to position [255, 0]
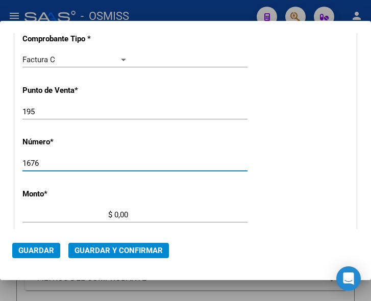
type input "1676"
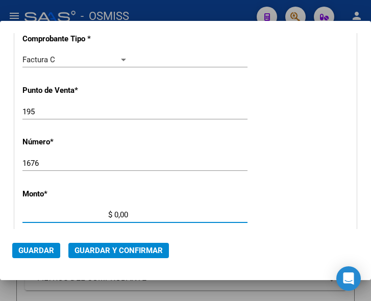
click at [116, 214] on input "$ 0,00" at bounding box center [75, 214] width 106 height 9
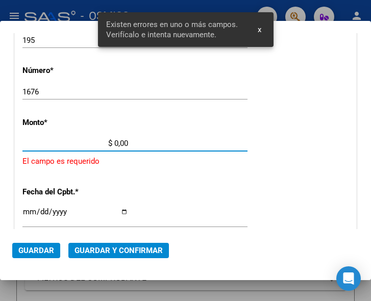
scroll to position [334, 0]
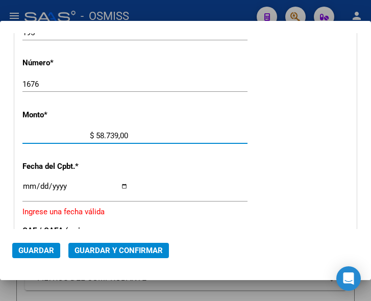
type input "$ 587.391,00"
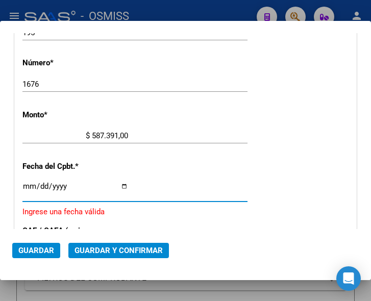
click at [28, 185] on input "Ingresar la fecha" at bounding box center [75, 190] width 106 height 16
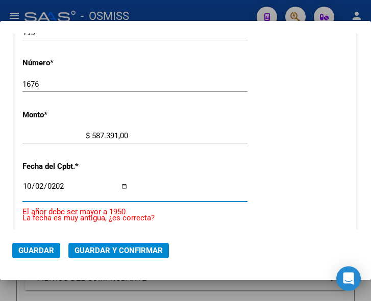
type input "[DATE]"
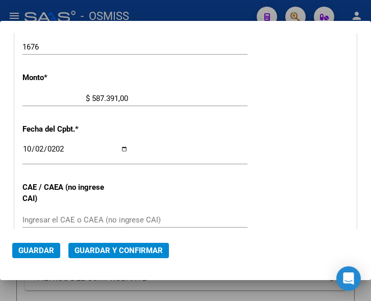
scroll to position [385, 0]
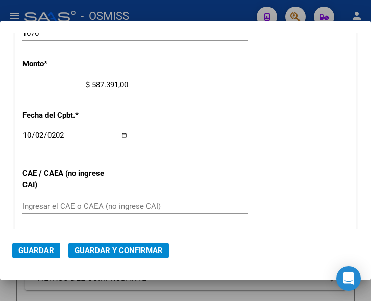
click at [52, 202] on input "Ingresar el CAE o CAEA (no ingrese CAI)" at bounding box center [75, 206] width 106 height 9
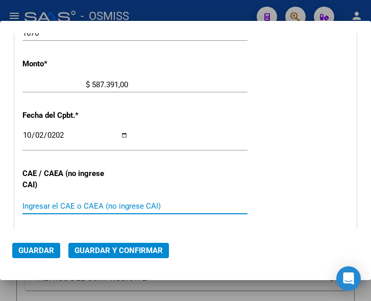
click at [33, 204] on input "Ingresar el CAE o CAEA (no ingrese CAI)" at bounding box center [75, 206] width 106 height 9
type input "75408307812447"
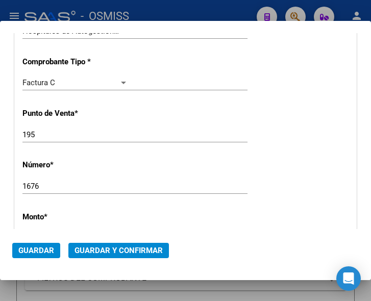
scroll to position [181, 0]
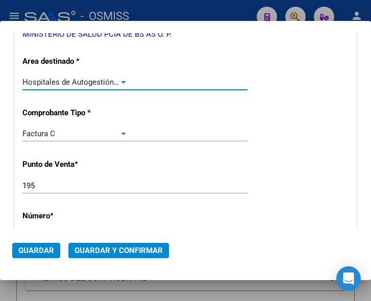
click at [121, 81] on div at bounding box center [123, 82] width 5 height 3
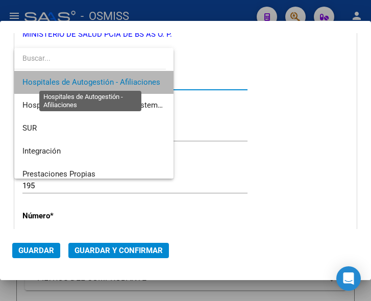
click at [121, 81] on span "Hospitales de Autogestión - Afiliaciones" at bounding box center [91, 82] width 138 height 9
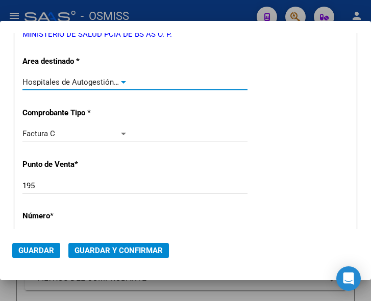
click at [110, 255] on button "Guardar y Confirmar" at bounding box center [118, 250] width 101 height 15
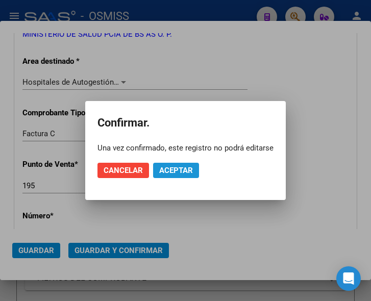
click at [178, 167] on span "Aceptar" at bounding box center [176, 170] width 34 height 9
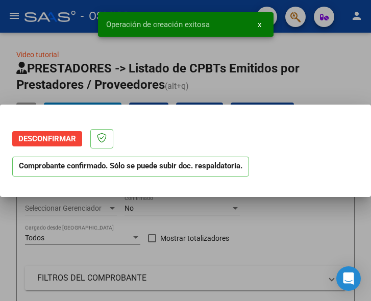
scroll to position [0, 0]
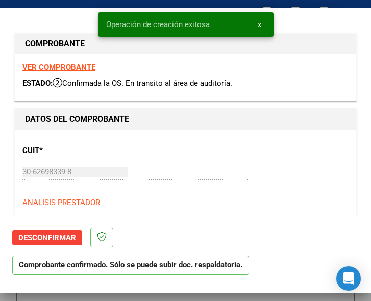
type input "2025-12-01"
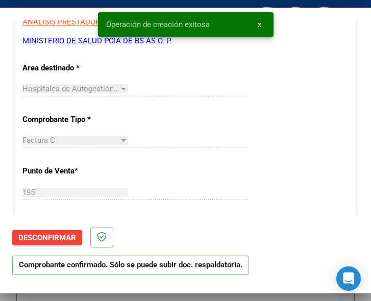
scroll to position [204, 0]
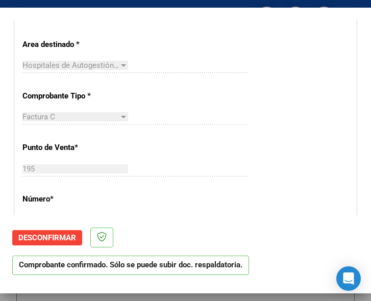
click at [165, 80] on div "Hospitales de Autogestión - Afiliaciones Seleccionar Area" at bounding box center [134, 70] width 225 height 25
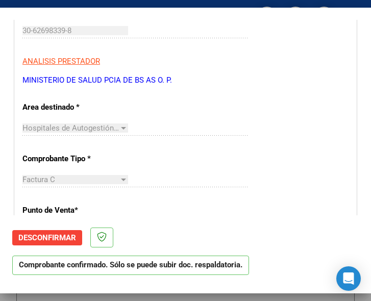
scroll to position [51, 0]
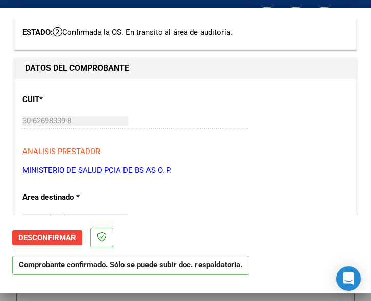
click at [230, 111] on div "CUIT * 30-62698339-8 Ingresar CUIT ANALISIS PRESTADOR MINISTERIO DE SALUD PCIA …" at bounding box center [185, 131] width 326 height 90
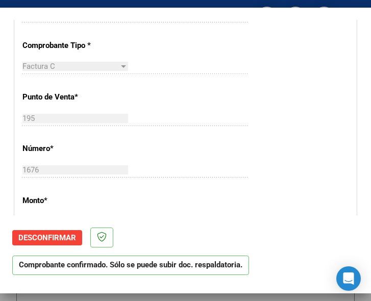
scroll to position [255, 0]
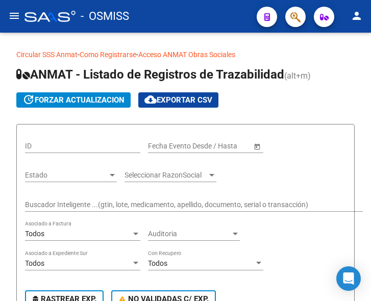
click at [16, 17] on mat-icon "menu" at bounding box center [14, 16] width 12 height 12
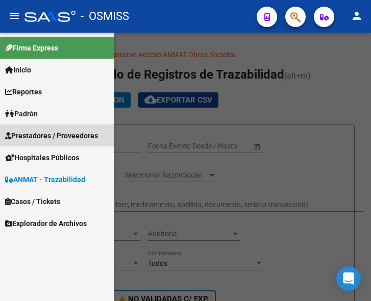
click at [43, 134] on span "Prestadores / Proveedores" at bounding box center [51, 135] width 93 height 11
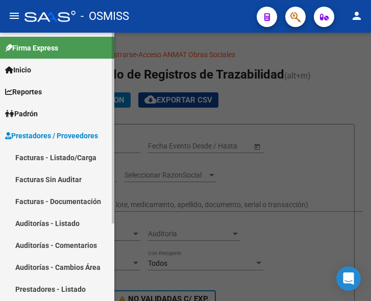
click at [50, 156] on link "Facturas - Listado/Carga" at bounding box center [57, 157] width 114 height 22
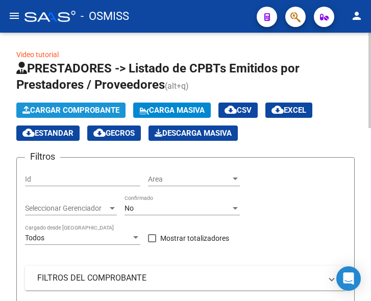
click at [99, 112] on span "Cargar Comprobante" at bounding box center [70, 110] width 97 height 9
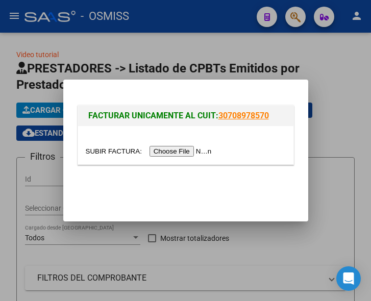
click at [165, 149] on input "file" at bounding box center [150, 151] width 129 height 11
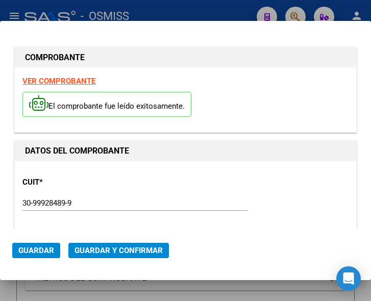
click at [194, 198] on div "30-99928489-9 Ingresar CUIT" at bounding box center [134, 202] width 225 height 15
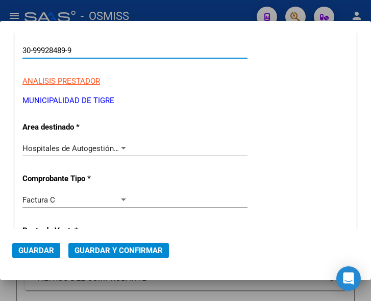
scroll to position [153, 0]
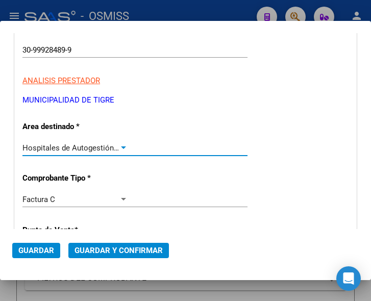
click at [121, 145] on div at bounding box center [123, 148] width 9 height 8
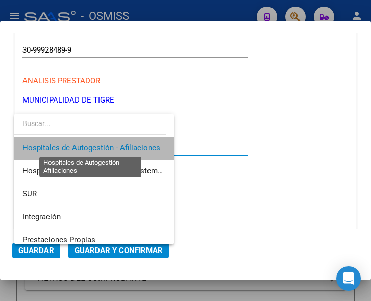
click at [121, 145] on span "Hospitales de Autogestión - Afiliaciones" at bounding box center [91, 147] width 138 height 9
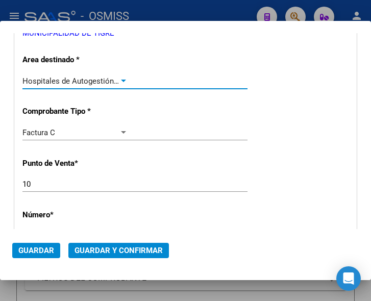
scroll to position [306, 0]
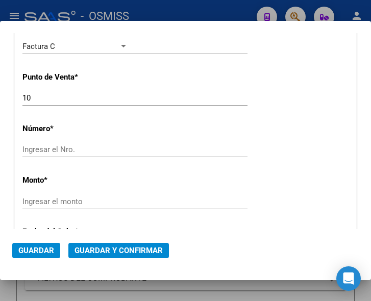
click at [50, 152] on input "Ingresar el Nro." at bounding box center [75, 149] width 106 height 9
type input "1540"
click at [88, 195] on div "Ingresar el monto" at bounding box center [134, 201] width 225 height 15
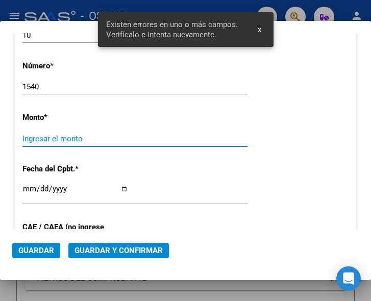
scroll to position [372, 0]
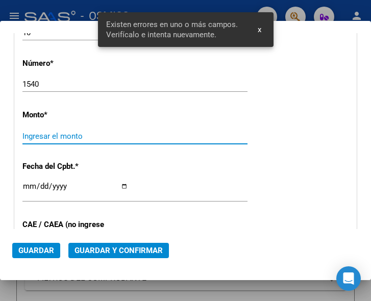
click at [84, 133] on input "Ingresar el monto" at bounding box center [75, 136] width 106 height 9
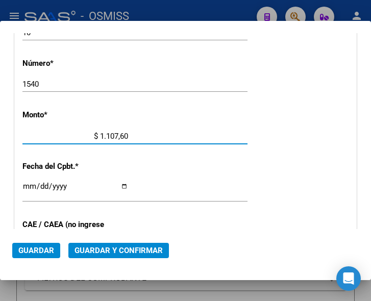
type input "$ 11.076,00"
click at [26, 184] on input "Ingresar la fecha" at bounding box center [75, 190] width 106 height 16
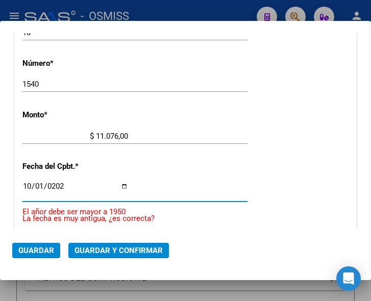
type input "[DATE]"
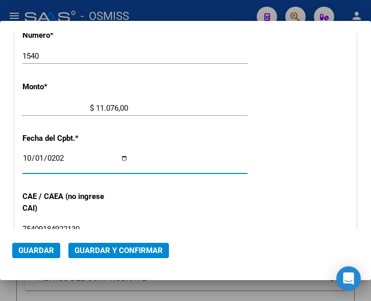
scroll to position [423, 0]
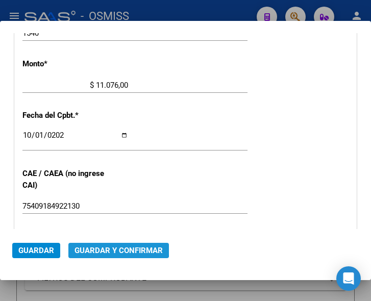
click at [105, 246] on span "Guardar y Confirmar" at bounding box center [119, 250] width 88 height 9
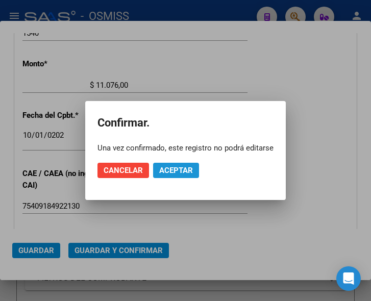
click at [176, 173] on span "Aceptar" at bounding box center [176, 170] width 34 height 9
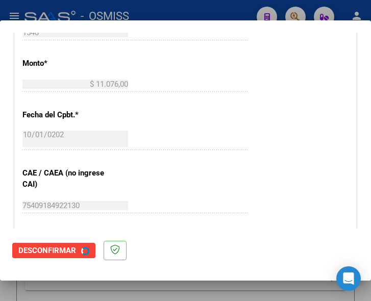
scroll to position [0, 0]
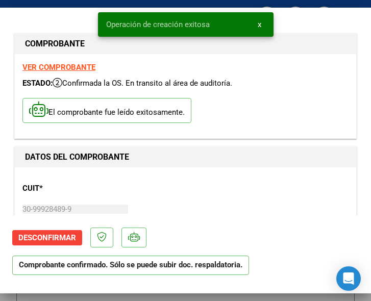
type input "[DATE]"
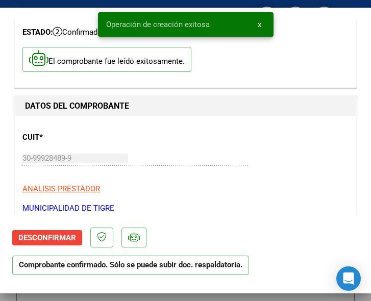
scroll to position [102, 0]
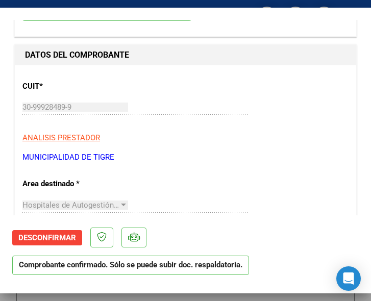
click at [201, 144] on div "CUIT * 30-99928489-9 Ingresar CUIT ANALISIS PRESTADOR MUNICIPALIDAD DE TIGRE AR…" at bounding box center [185, 118] width 326 height 90
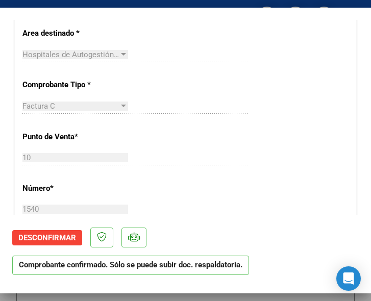
scroll to position [255, 0]
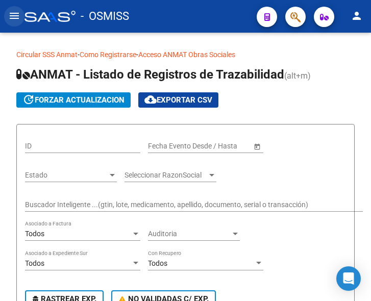
click at [10, 14] on mat-icon "menu" at bounding box center [14, 16] width 12 height 12
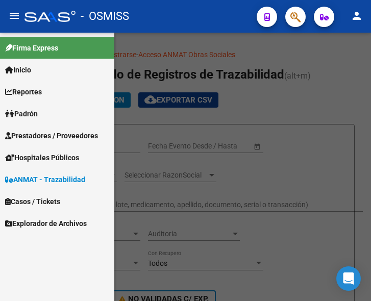
click at [40, 134] on span "Prestadores / Proveedores" at bounding box center [51, 135] width 93 height 11
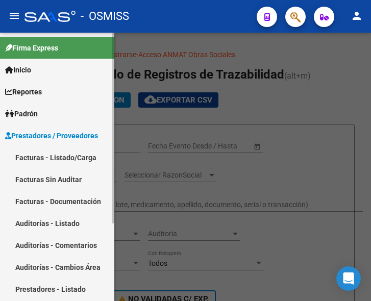
click at [58, 153] on link "Facturas - Listado/Carga" at bounding box center [57, 157] width 114 height 22
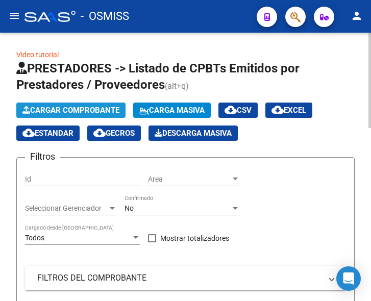
click at [86, 107] on span "Cargar Comprobante" at bounding box center [70, 110] width 97 height 9
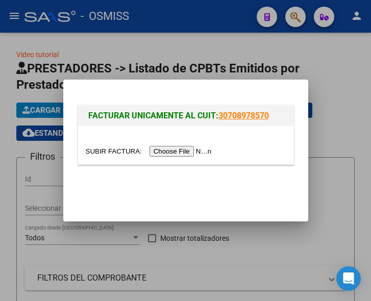
click at [182, 153] on input "file" at bounding box center [150, 151] width 129 height 11
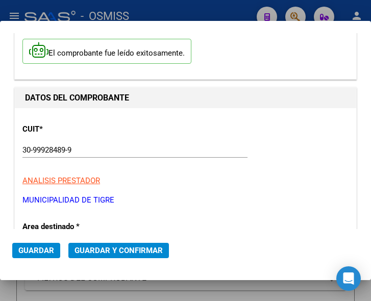
scroll to position [102, 0]
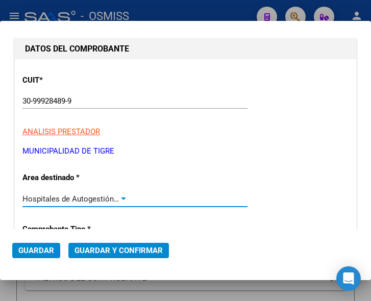
click at [122, 198] on div at bounding box center [123, 199] width 5 height 3
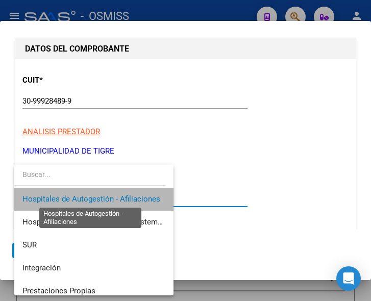
click at [125, 202] on span "Hospitales de Autogestión - Afiliaciones" at bounding box center [91, 198] width 138 height 9
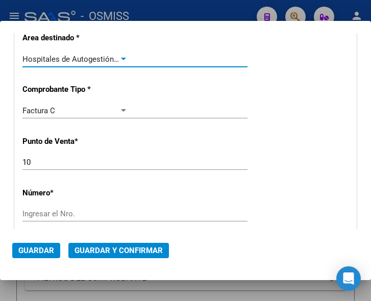
scroll to position [255, 0]
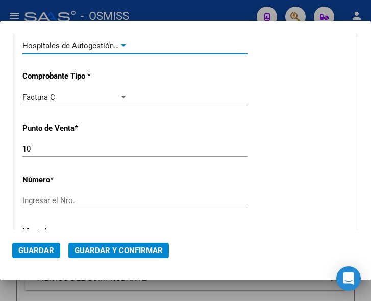
click at [55, 200] on input "Ingresar el Nro." at bounding box center [75, 200] width 106 height 9
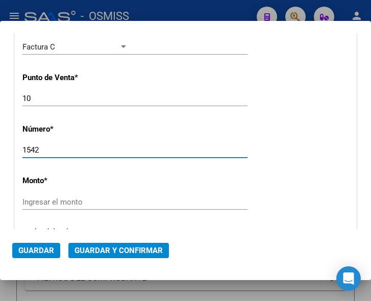
scroll to position [306, 0]
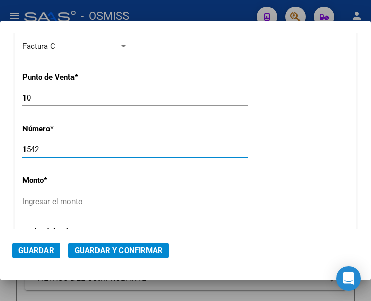
type input "1542"
click at [65, 198] on input "Ingresar el monto" at bounding box center [75, 201] width 106 height 9
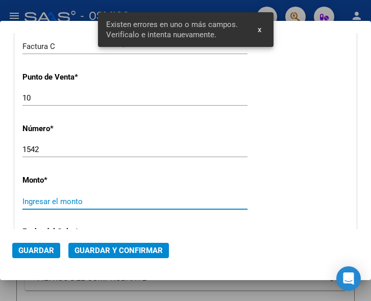
scroll to position [372, 0]
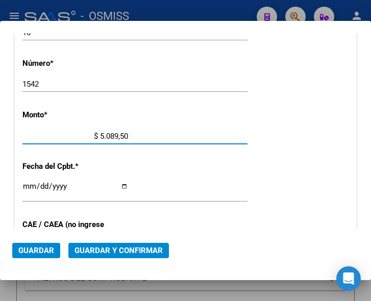
type input "$ 50.895,00"
click at [27, 184] on input "Ingresar la fecha" at bounding box center [75, 190] width 106 height 16
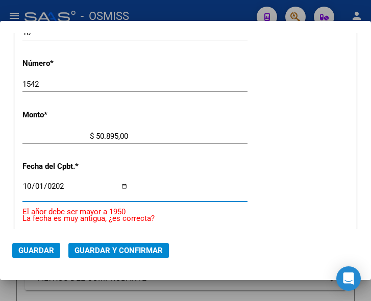
type input "[DATE]"
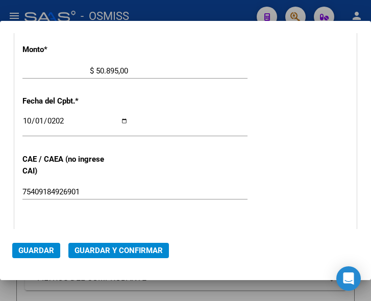
scroll to position [474, 0]
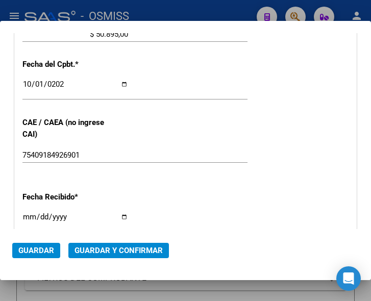
drag, startPoint x: 116, startPoint y: 241, endPoint x: 115, endPoint y: 248, distance: 6.3
click at [115, 245] on mat-dialog-actions "Guardar Guardar y Confirmar" at bounding box center [185, 248] width 347 height 39
click at [115, 248] on span "Guardar y Confirmar" at bounding box center [119, 250] width 88 height 9
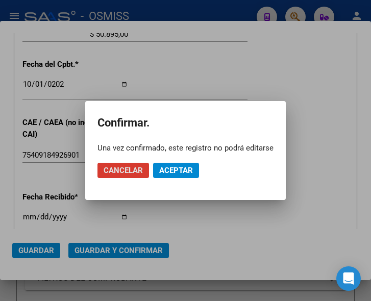
click at [168, 168] on span "Aceptar" at bounding box center [176, 170] width 34 height 9
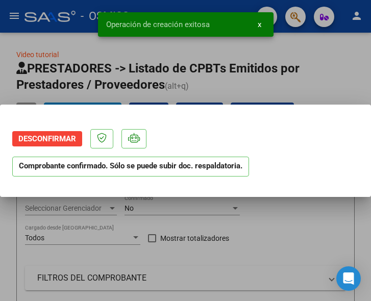
scroll to position [0, 0]
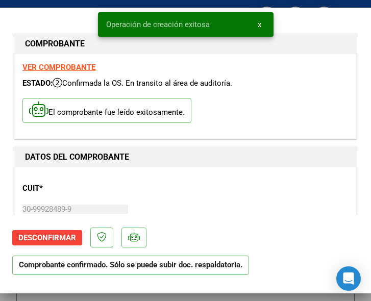
type input "[DATE]"
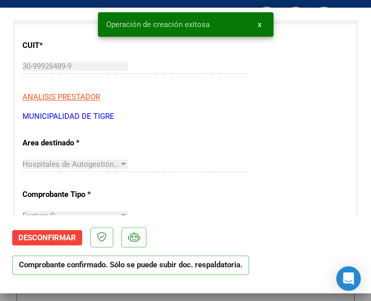
scroll to position [153, 0]
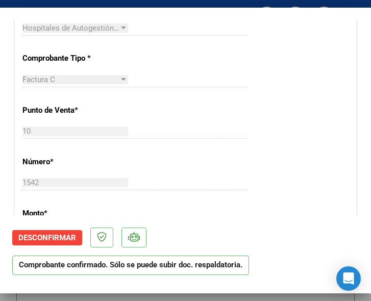
scroll to position [306, 0]
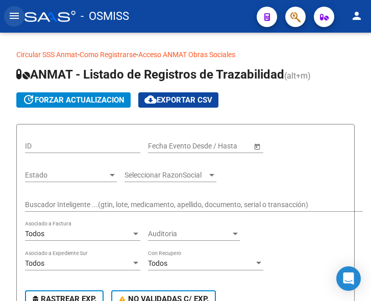
click at [13, 16] on mat-icon "menu" at bounding box center [14, 16] width 12 height 12
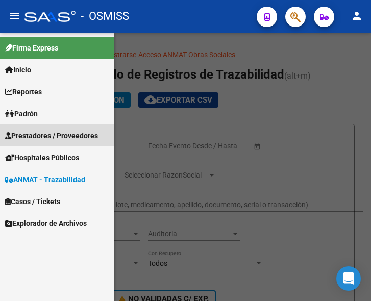
click at [65, 135] on span "Prestadores / Proveedores" at bounding box center [51, 135] width 93 height 11
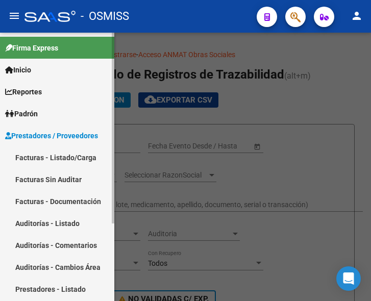
click at [75, 156] on link "Facturas - Listado/Carga" at bounding box center [57, 157] width 114 height 22
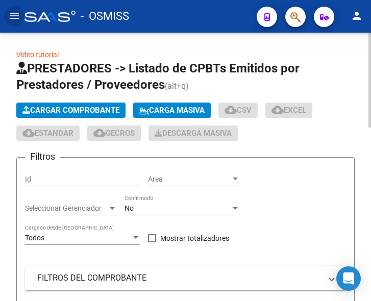
click at [95, 110] on span "Cargar Comprobante" at bounding box center [70, 110] width 97 height 9
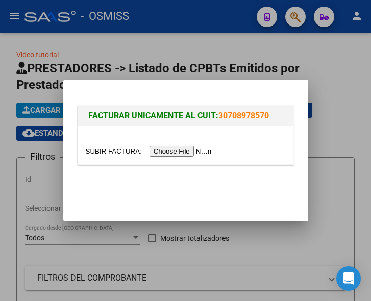
click at [177, 151] on input "file" at bounding box center [150, 151] width 129 height 11
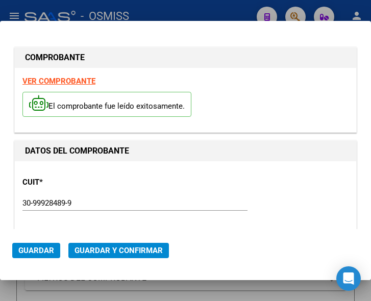
click at [235, 169] on div "CUIT * 30-99928489-9 Ingresar CUIT ANALISIS PRESTADOR MUNICIPALIDAD DE TIGRE AR…" at bounding box center [185, 214] width 326 height 90
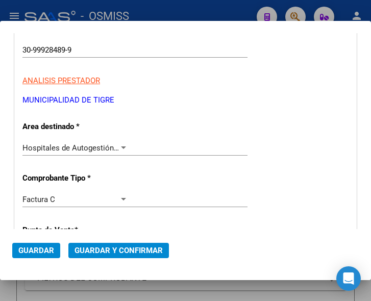
scroll to position [204, 0]
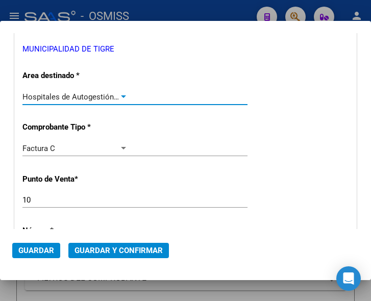
click at [121, 95] on div at bounding box center [123, 96] width 5 height 3
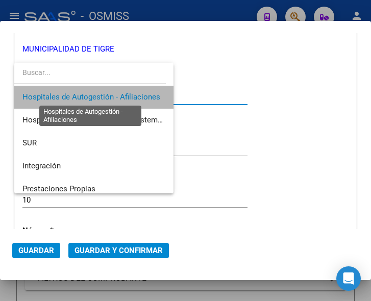
click at [120, 95] on span "Hospitales de Autogestión - Afiliaciones" at bounding box center [91, 96] width 138 height 9
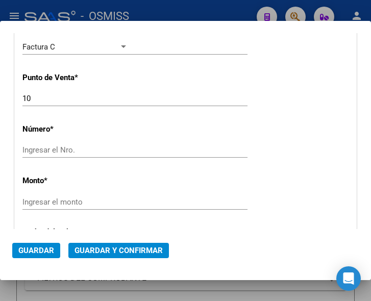
scroll to position [306, 0]
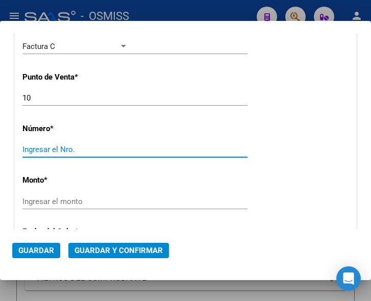
click at [70, 151] on input "Ingresar el Nro." at bounding box center [75, 149] width 106 height 9
type input "1543"
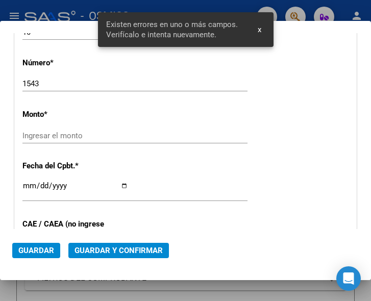
scroll to position [372, 0]
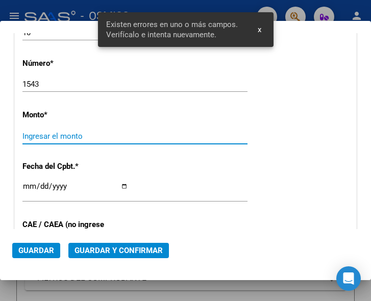
click at [72, 132] on input "Ingresar el monto" at bounding box center [75, 136] width 106 height 9
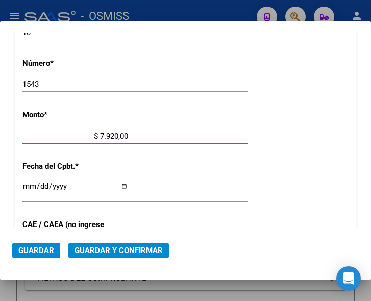
type input "$ 79.200,00"
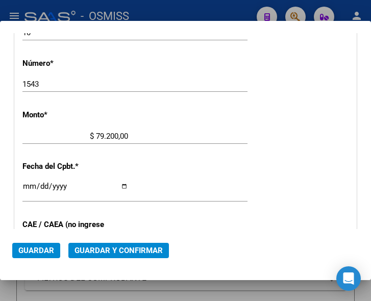
click at [27, 187] on input "Ingresar la fecha" at bounding box center [75, 190] width 106 height 16
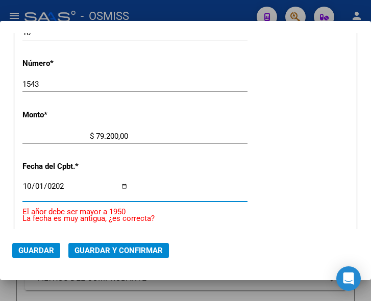
type input "[DATE]"
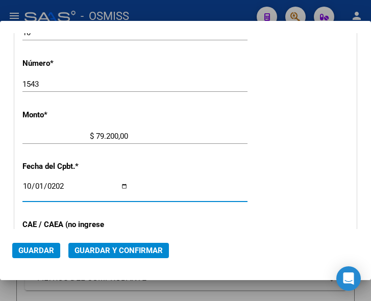
scroll to position [423, 0]
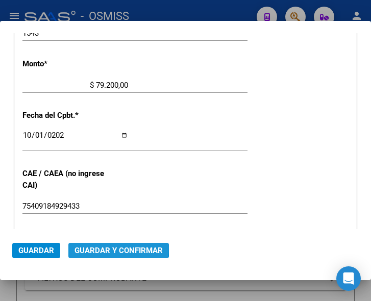
click at [108, 248] on span "Guardar y Confirmar" at bounding box center [119, 250] width 88 height 9
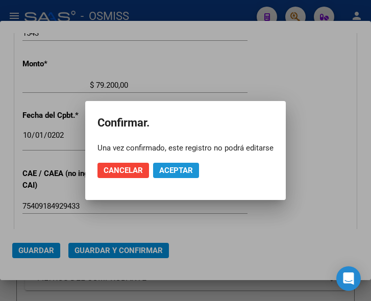
click at [177, 169] on span "Aceptar" at bounding box center [176, 170] width 34 height 9
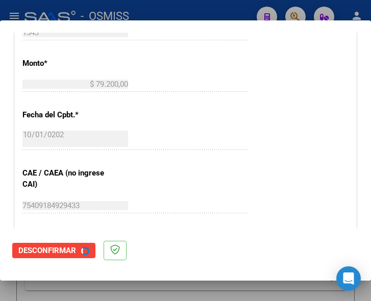
scroll to position [0, 0]
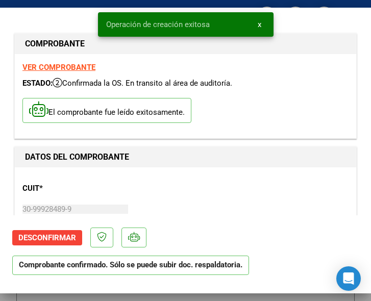
type input "[DATE]"
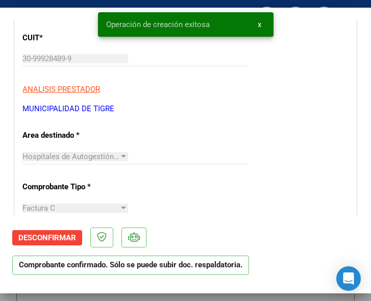
scroll to position [153, 0]
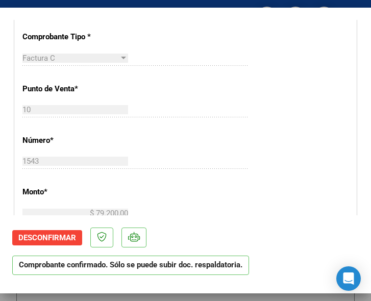
scroll to position [357, 0]
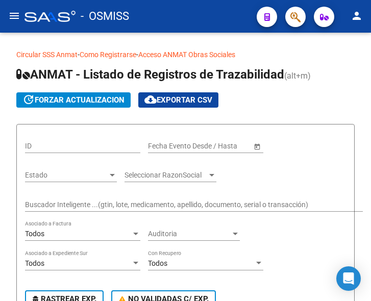
click at [16, 13] on mat-icon "menu" at bounding box center [14, 16] width 12 height 12
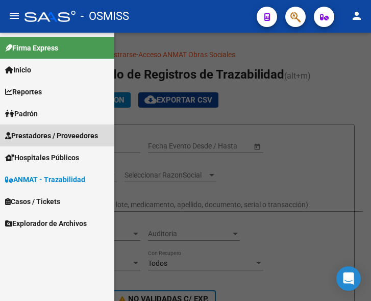
click at [45, 134] on span "Prestadores / Proveedores" at bounding box center [51, 135] width 93 height 11
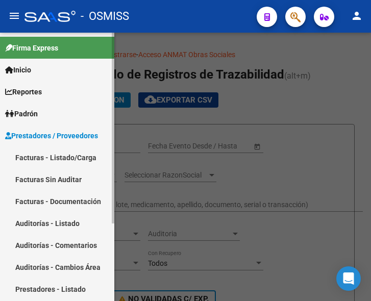
click at [57, 155] on link "Facturas - Listado/Carga" at bounding box center [57, 157] width 114 height 22
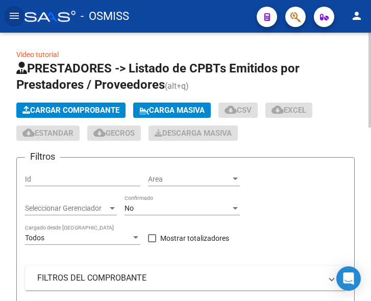
click at [86, 109] on span "Cargar Comprobante" at bounding box center [70, 110] width 97 height 9
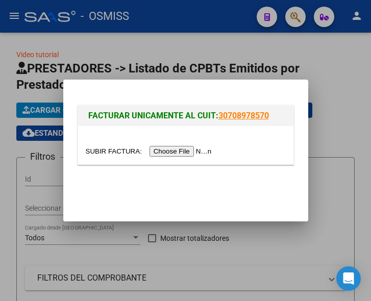
click at [188, 153] on input "file" at bounding box center [150, 151] width 129 height 11
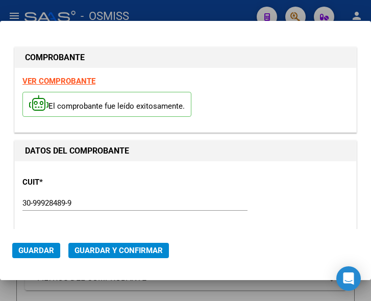
click at [127, 200] on div "30-99928489-9 Ingresar CUIT" at bounding box center [134, 202] width 225 height 15
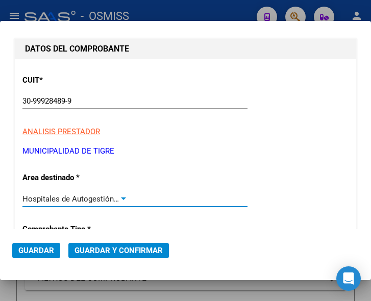
click at [119, 196] on div at bounding box center [123, 199] width 9 height 8
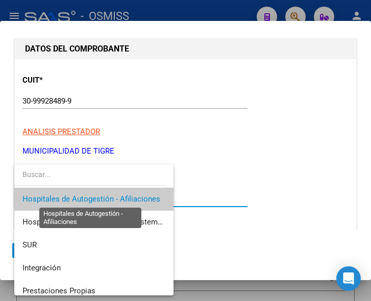
click at [117, 196] on span "Hospitales de Autogestión - Afiliaciones" at bounding box center [91, 198] width 138 height 9
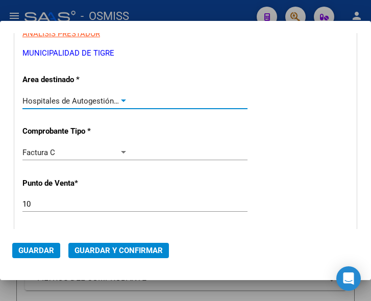
scroll to position [255, 0]
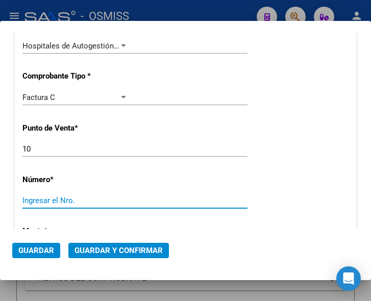
click at [46, 196] on input "Ingresar el Nro." at bounding box center [75, 200] width 106 height 9
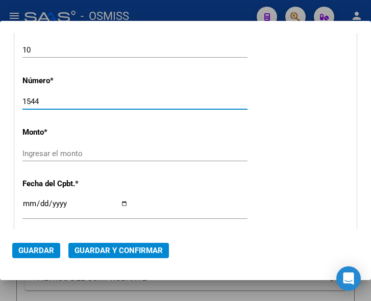
scroll to position [357, 0]
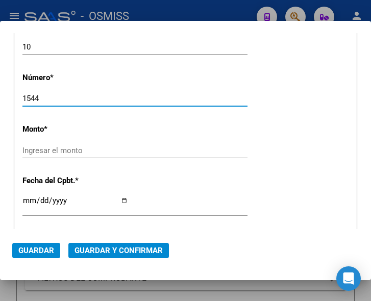
type input "1544"
click at [79, 147] on input "Ingresar el monto" at bounding box center [75, 150] width 106 height 9
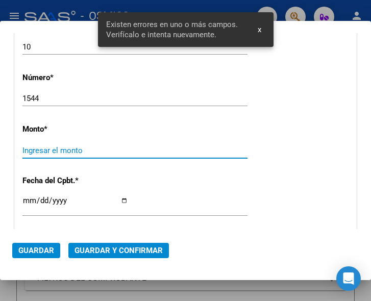
scroll to position [372, 0]
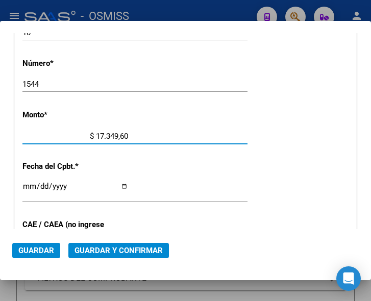
type input "$ 173.496,00"
click at [30, 186] on input "Ingresar la fecha" at bounding box center [75, 190] width 106 height 16
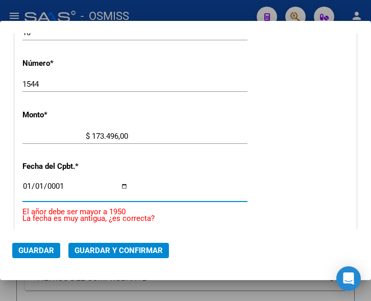
click at [43, 184] on input "0001-01-01" at bounding box center [75, 190] width 106 height 16
click at [41, 184] on input "0001-01-01" at bounding box center [75, 190] width 106 height 16
type input "[DATE]"
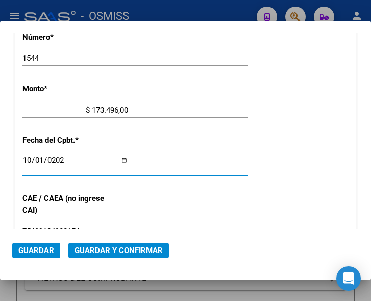
scroll to position [423, 0]
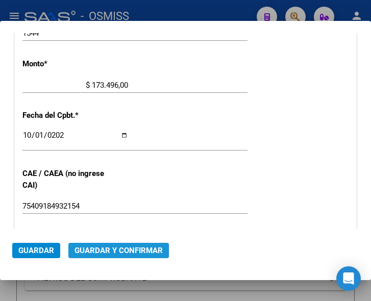
click at [112, 250] on span "Guardar y Confirmar" at bounding box center [119, 250] width 88 height 9
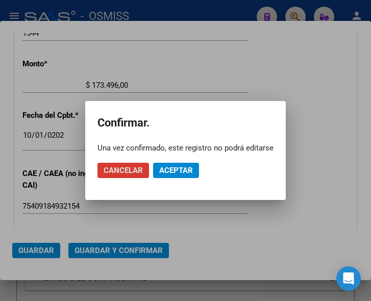
click at [176, 167] on span "Aceptar" at bounding box center [176, 170] width 34 height 9
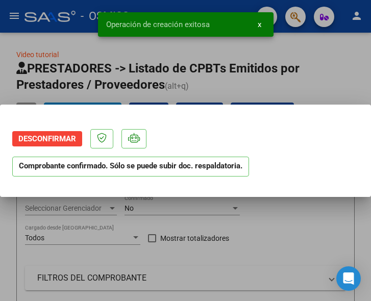
scroll to position [0, 0]
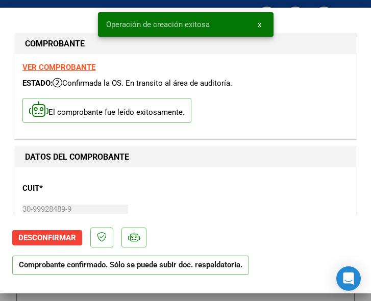
type input "[DATE]"
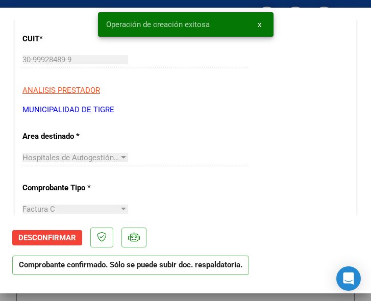
scroll to position [153, 0]
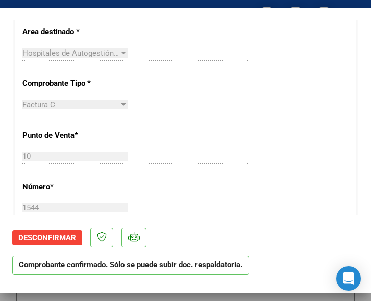
scroll to position [255, 0]
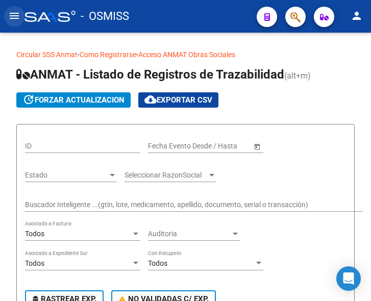
click at [14, 16] on mat-icon "menu" at bounding box center [14, 16] width 12 height 12
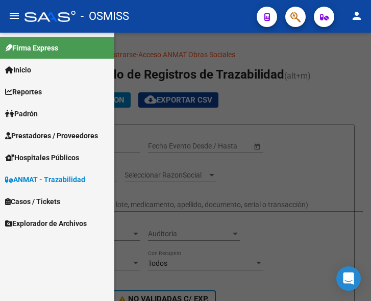
click at [45, 133] on span "Prestadores / Proveedores" at bounding box center [51, 135] width 93 height 11
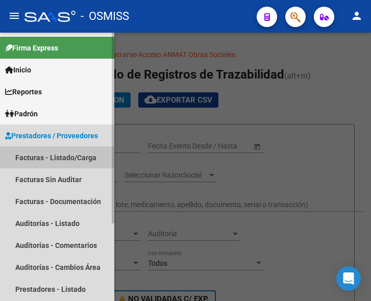
click at [63, 154] on link "Facturas - Listado/Carga" at bounding box center [57, 157] width 114 height 22
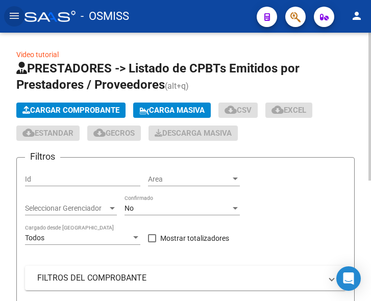
click at [93, 111] on span "Cargar Comprobante" at bounding box center [70, 110] width 97 height 9
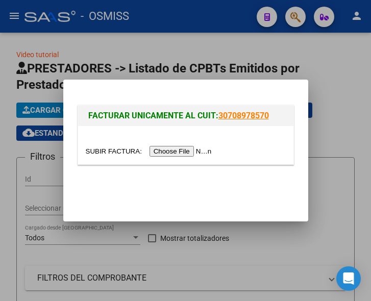
click at [184, 152] on input "file" at bounding box center [150, 151] width 129 height 11
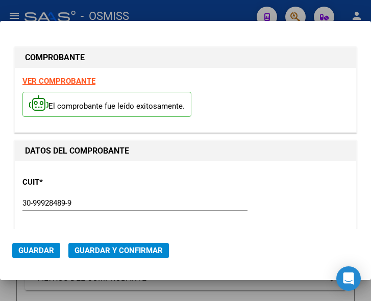
click at [163, 177] on div "CUIT * 30-99928489-9 Ingresar CUIT ANALISIS PRESTADOR MUNICIPALIDAD DE TIGRE AR…" at bounding box center [185, 214] width 326 height 90
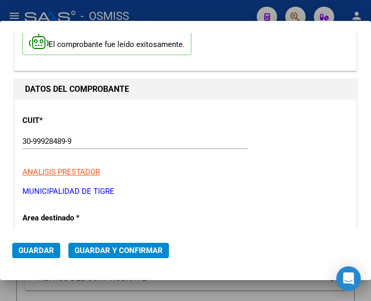
scroll to position [153, 0]
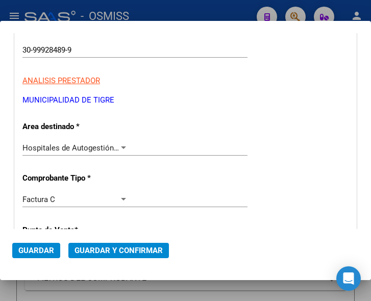
click at [121, 146] on div at bounding box center [123, 147] width 5 height 3
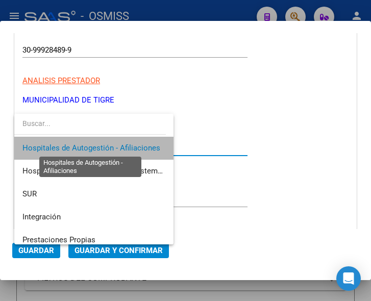
click at [118, 146] on span "Hospitales de Autogestión - Afiliaciones" at bounding box center [91, 147] width 138 height 9
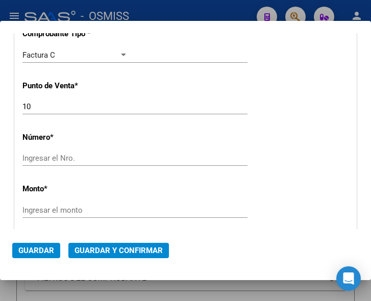
scroll to position [306, 0]
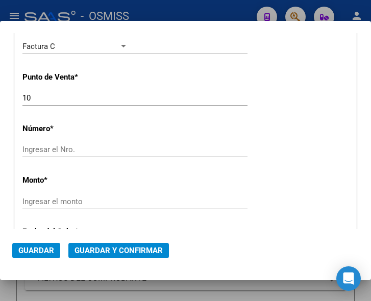
click at [42, 146] on input "Ingresar el Nro." at bounding box center [75, 149] width 106 height 9
type input "1545"
click at [73, 196] on div "Ingresar el monto" at bounding box center [134, 201] width 225 height 15
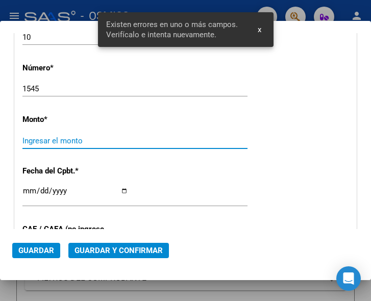
scroll to position [372, 0]
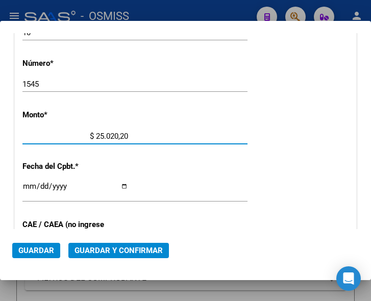
type input "$ 250.202,00"
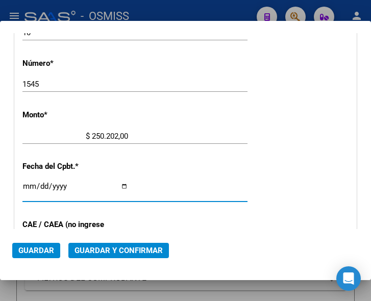
click at [24, 183] on input "Ingresar la fecha" at bounding box center [75, 190] width 106 height 16
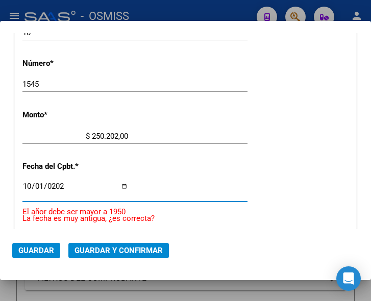
type input "[DATE]"
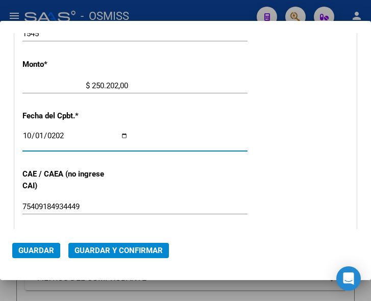
scroll to position [423, 0]
click at [118, 247] on span "Guardar y Confirmar" at bounding box center [119, 250] width 88 height 9
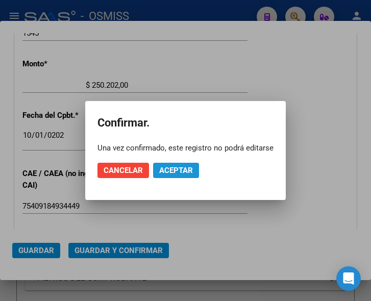
click at [176, 166] on span "Aceptar" at bounding box center [176, 170] width 34 height 9
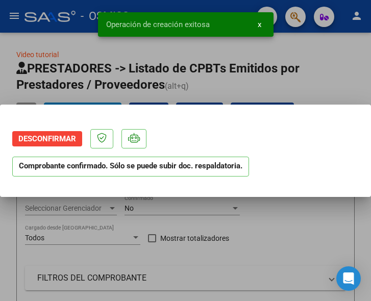
scroll to position [0, 0]
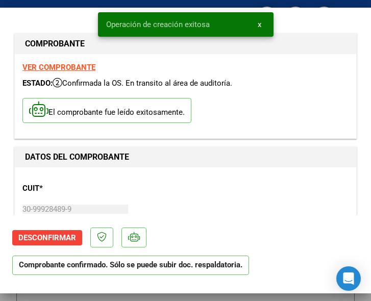
type input "[DATE]"
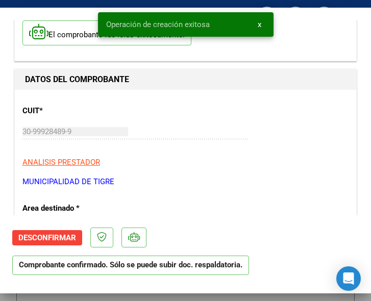
scroll to position [153, 0]
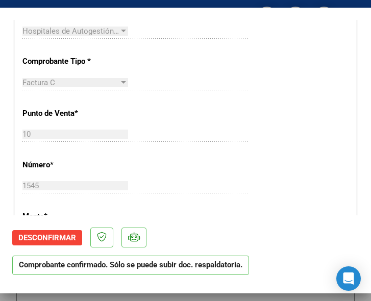
scroll to position [306, 0]
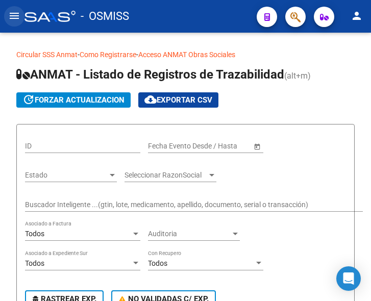
click at [16, 13] on mat-icon "menu" at bounding box center [14, 16] width 12 height 12
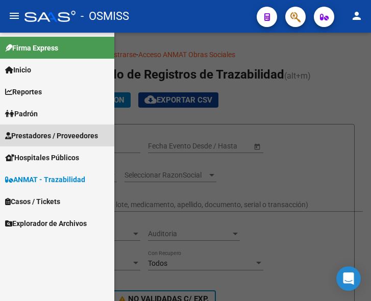
click at [44, 131] on span "Prestadores / Proveedores" at bounding box center [51, 135] width 93 height 11
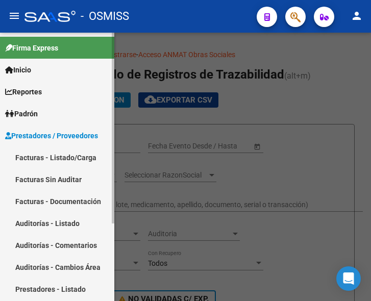
click at [59, 152] on link "Facturas - Listado/Carga" at bounding box center [57, 157] width 114 height 22
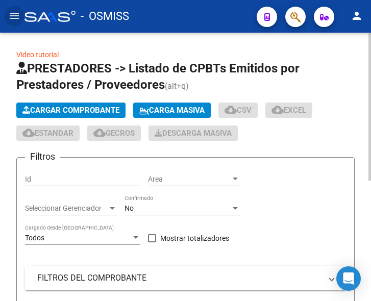
click at [87, 107] on span "Cargar Comprobante" at bounding box center [70, 110] width 97 height 9
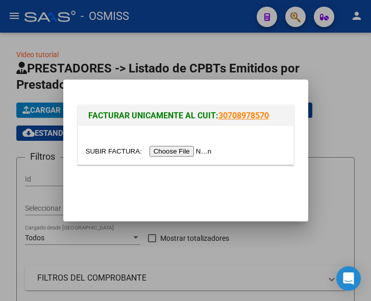
click at [186, 153] on input "file" at bounding box center [150, 151] width 129 height 11
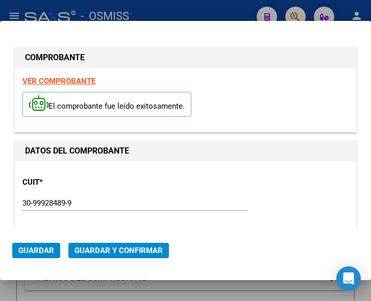
click at [199, 187] on div "CUIT * 30-99928489-9 Ingresar CUIT ANALISIS PRESTADOR MUNICIPALIDAD DE TIGRE AR…" at bounding box center [185, 214] width 326 height 90
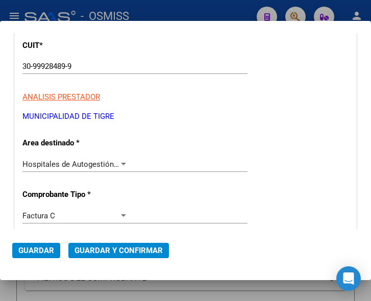
scroll to position [153, 0]
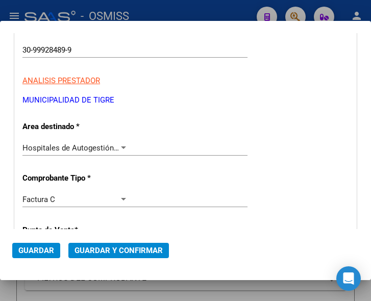
click at [122, 144] on div at bounding box center [123, 148] width 9 height 8
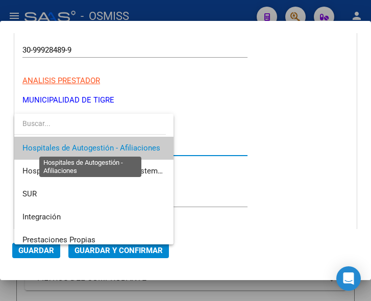
click at [122, 145] on span "Hospitales de Autogestión - Afiliaciones" at bounding box center [91, 147] width 138 height 9
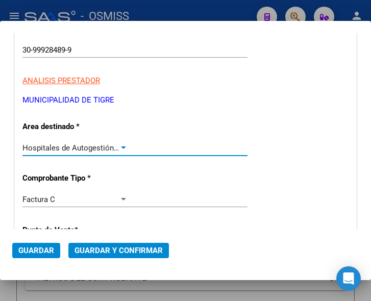
click at [121, 146] on div at bounding box center [123, 148] width 9 height 8
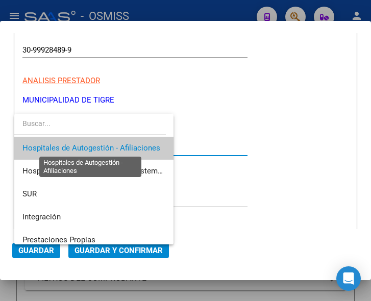
click at [121, 146] on span "Hospitales de Autogestión - Afiliaciones" at bounding box center [91, 147] width 138 height 9
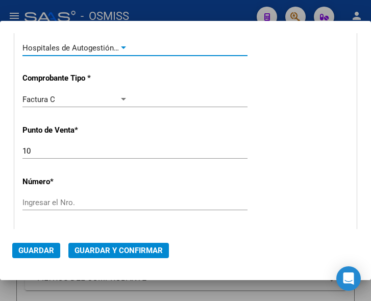
scroll to position [255, 0]
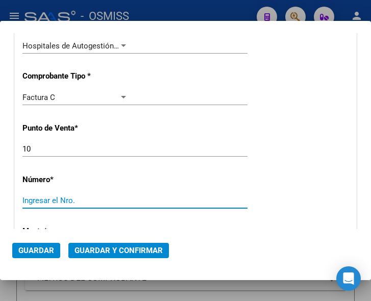
click at [45, 200] on input "Ingresar el Nro." at bounding box center [75, 200] width 106 height 9
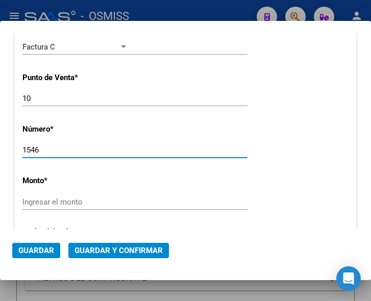
scroll to position [306, 0]
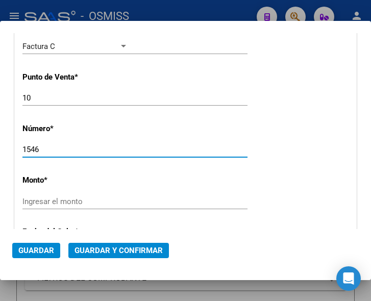
type input "1546"
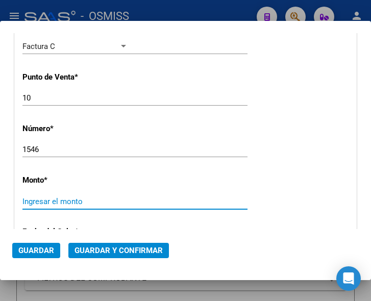
click at [63, 205] on input "Ingresar el monto" at bounding box center [75, 201] width 106 height 9
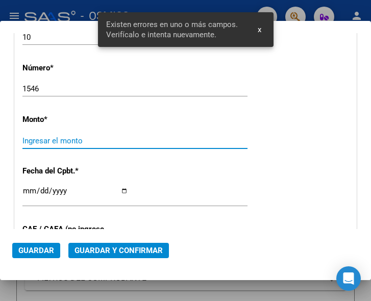
scroll to position [372, 0]
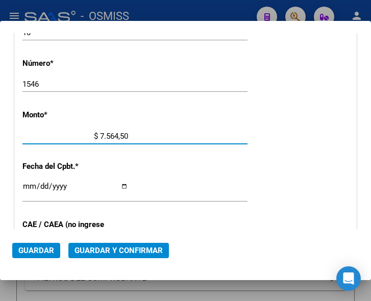
type input "$ 75.645,00"
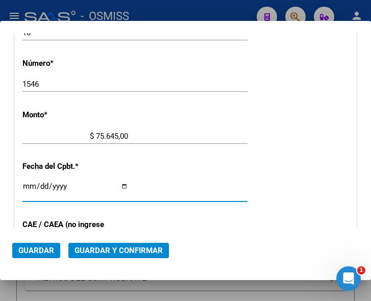
click at [23, 184] on input "Ingresar la fecha" at bounding box center [75, 190] width 106 height 16
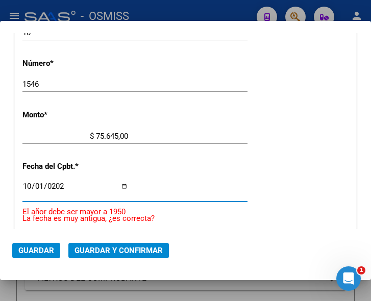
type input "[DATE]"
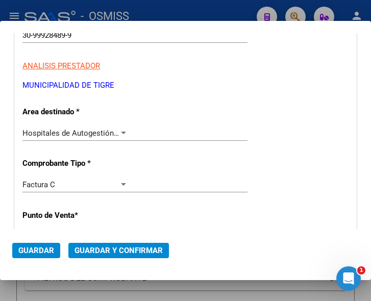
scroll to position [167, 0]
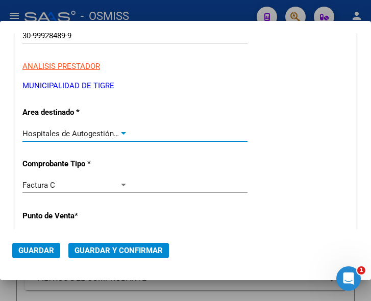
click at [120, 130] on div at bounding box center [123, 134] width 9 height 8
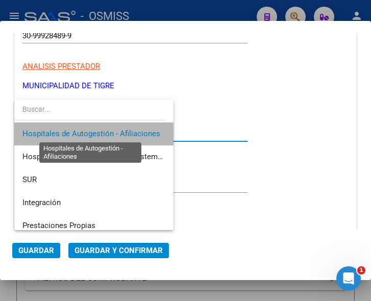
click at [120, 130] on span "Hospitales de Autogestión - Afiliaciones" at bounding box center [91, 133] width 138 height 9
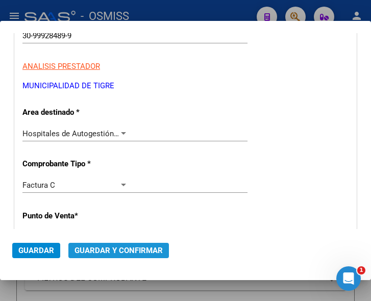
click at [122, 252] on span "Guardar y Confirmar" at bounding box center [119, 250] width 88 height 9
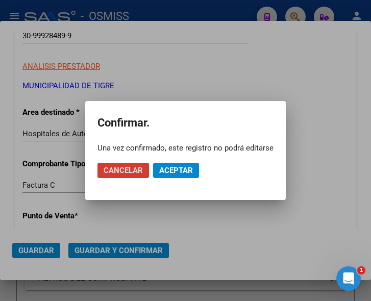
click at [179, 171] on span "Aceptar" at bounding box center [176, 170] width 34 height 9
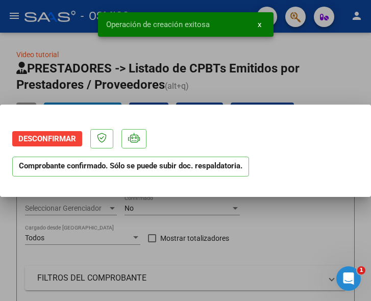
scroll to position [0, 0]
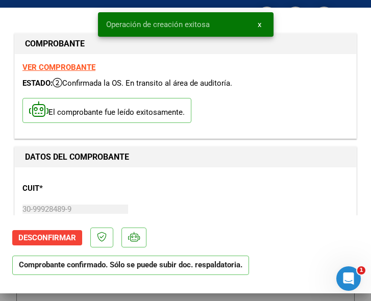
type input "[DATE]"
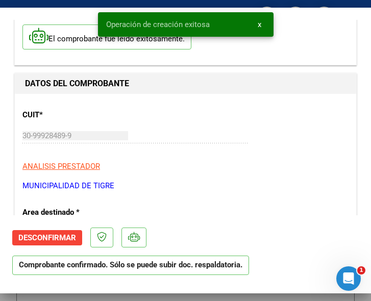
scroll to position [102, 0]
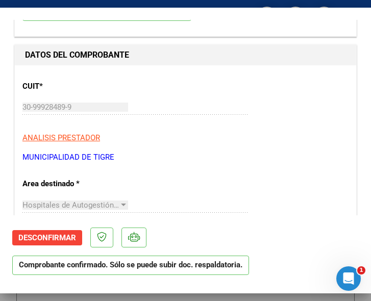
click at [228, 128] on div "CUIT * 30-99928489-9 Ingresar CUIT ANALISIS PRESTADOR MUNICIPALIDAD DE TIGRE AR…" at bounding box center [185, 118] width 326 height 90
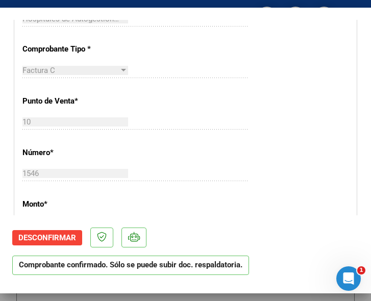
scroll to position [306, 0]
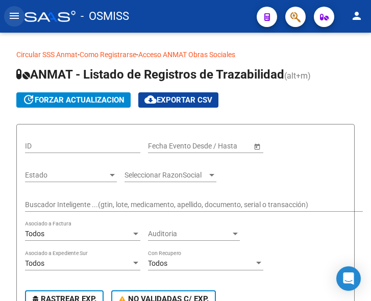
click at [14, 16] on mat-icon "menu" at bounding box center [14, 16] width 12 height 12
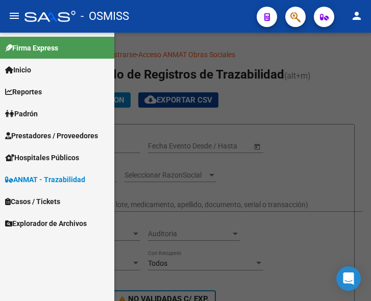
click at [46, 132] on span "Prestadores / Proveedores" at bounding box center [51, 135] width 93 height 11
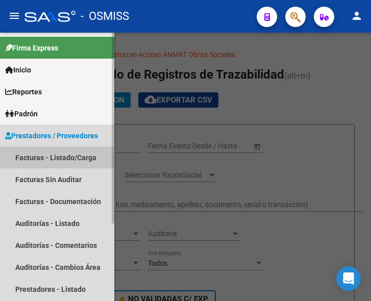
click at [62, 155] on link "Facturas - Listado/Carga" at bounding box center [57, 157] width 114 height 22
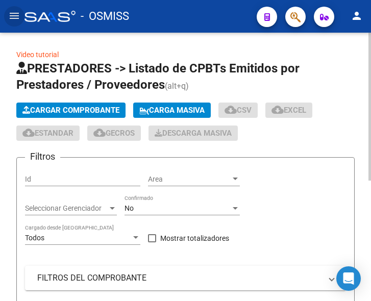
click at [92, 105] on button "Cargar Comprobante" at bounding box center [70, 110] width 109 height 15
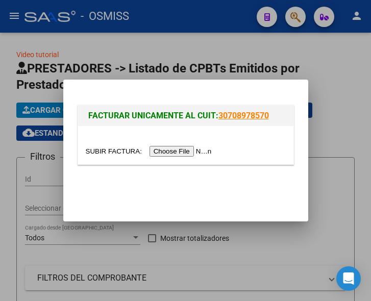
click at [194, 153] on input "file" at bounding box center [150, 151] width 129 height 11
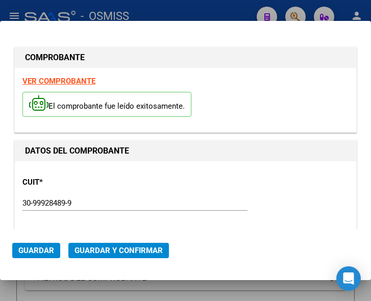
click at [165, 195] on div "30-99928489-9 Ingresar CUIT" at bounding box center [134, 202] width 225 height 15
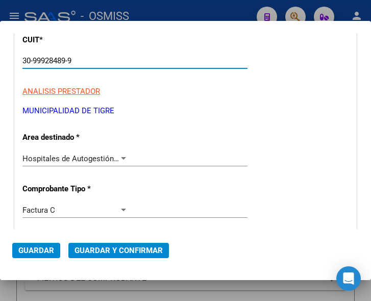
scroll to position [153, 0]
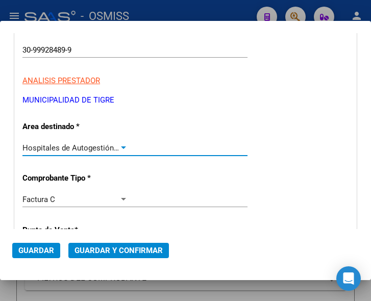
click at [122, 145] on div at bounding box center [123, 148] width 9 height 8
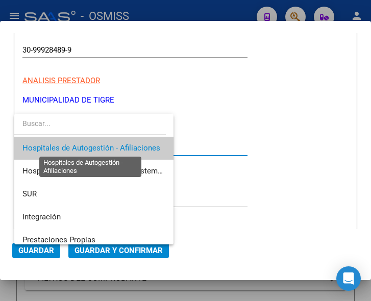
click at [122, 145] on span "Hospitales de Autogestión - Afiliaciones" at bounding box center [91, 147] width 138 height 9
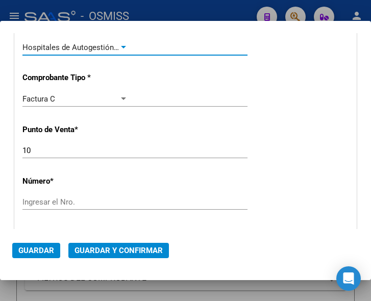
scroll to position [255, 0]
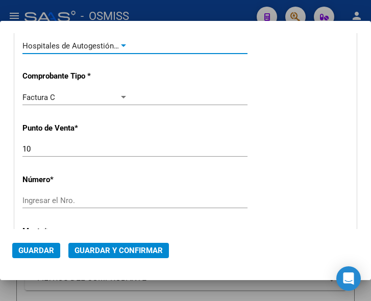
click at [78, 199] on input "Ingresar el Nro." at bounding box center [75, 200] width 106 height 9
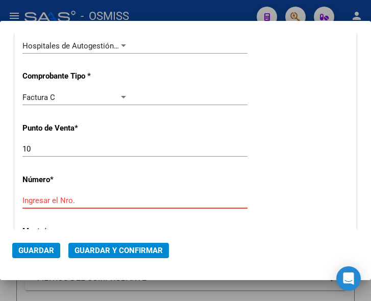
click at [46, 197] on input "Ingresar el Nro." at bounding box center [75, 200] width 106 height 9
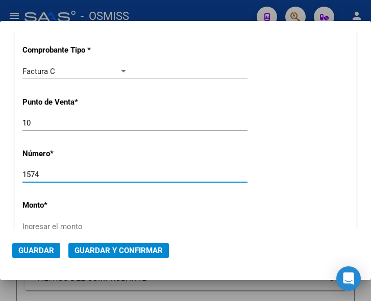
scroll to position [306, 0]
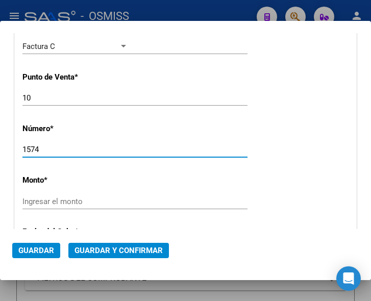
type input "1574"
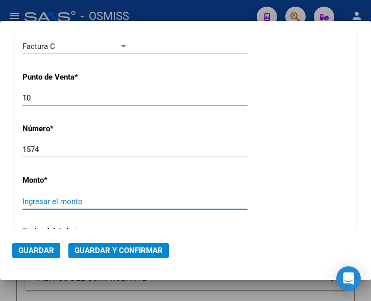
click at [77, 197] on input "Ingresar el monto" at bounding box center [75, 201] width 106 height 9
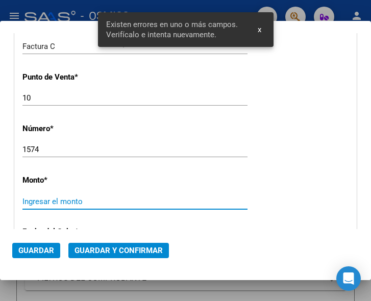
scroll to position [372, 0]
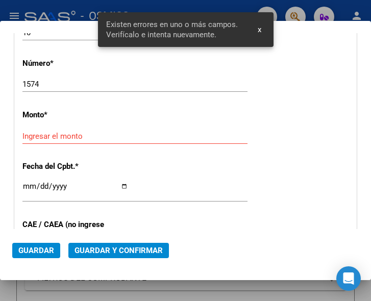
click at [80, 130] on div "Ingresar el monto" at bounding box center [134, 136] width 225 height 15
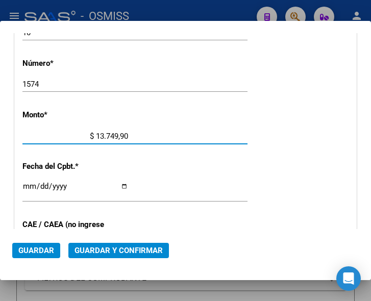
type input "$ 137.499,00"
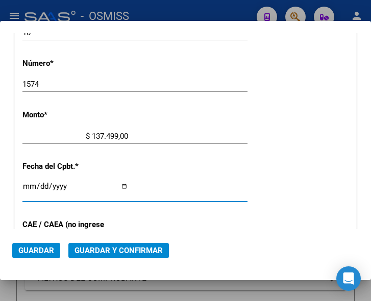
click at [24, 185] on input "Ingresar la fecha" at bounding box center [75, 190] width 106 height 16
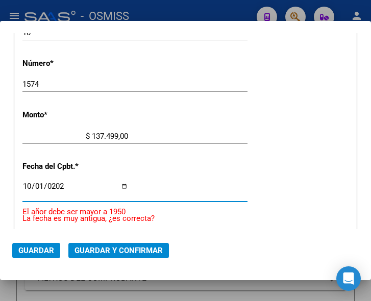
type input "[DATE]"
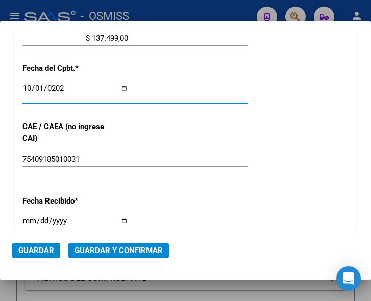
scroll to position [474, 0]
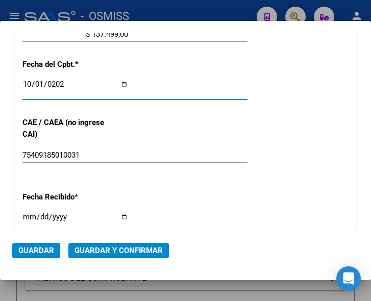
click at [118, 249] on span "Guardar y Confirmar" at bounding box center [119, 250] width 88 height 9
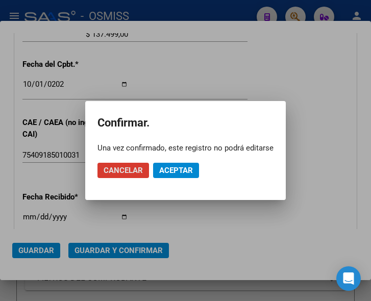
click at [172, 171] on span "Aceptar" at bounding box center [176, 170] width 34 height 9
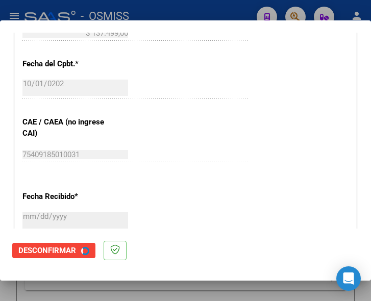
scroll to position [0, 0]
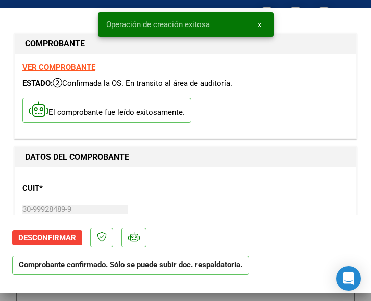
type input "[DATE]"
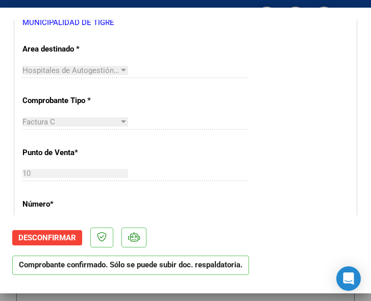
scroll to position [255, 0]
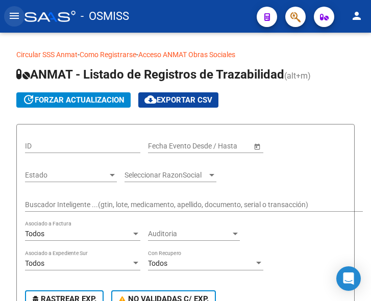
click at [18, 13] on mat-icon "menu" at bounding box center [14, 16] width 12 height 12
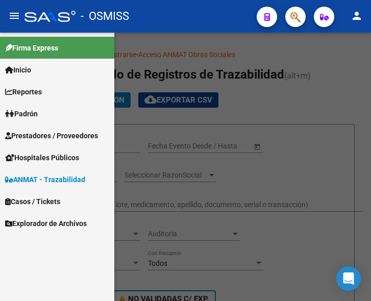
click at [43, 134] on span "Prestadores / Proveedores" at bounding box center [51, 135] width 93 height 11
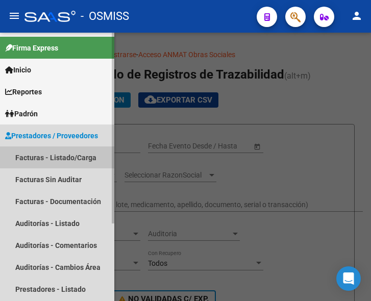
click at [60, 155] on link "Facturas - Listado/Carga" at bounding box center [57, 157] width 114 height 22
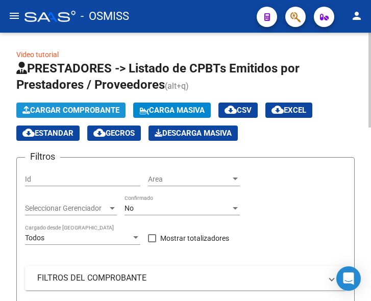
click at [96, 112] on span "Cargar Comprobante" at bounding box center [70, 110] width 97 height 9
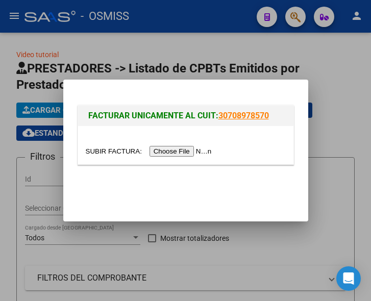
click at [184, 149] on input "file" at bounding box center [150, 151] width 129 height 11
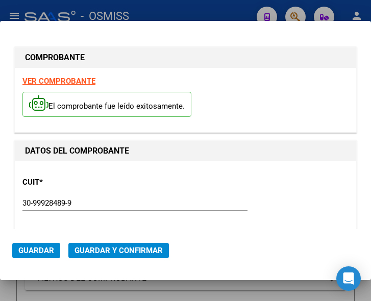
click at [89, 197] on div "30-99928489-9 Ingresar CUIT" at bounding box center [134, 202] width 225 height 15
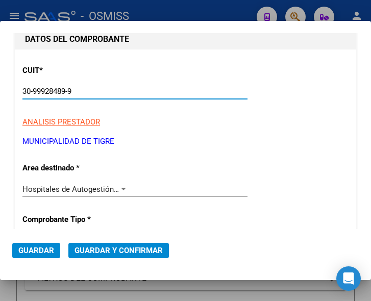
scroll to position [153, 0]
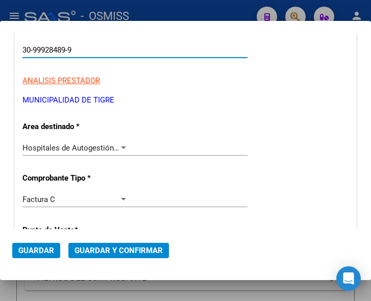
click at [120, 142] on div "Hospitales de Autogestión - Afiliaciones Seleccionar Area" at bounding box center [134, 147] width 225 height 15
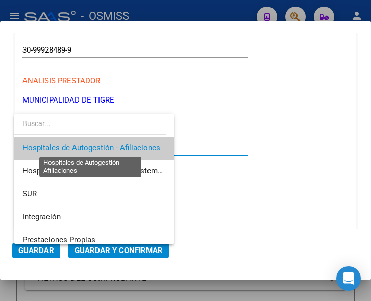
click at [119, 146] on span "Hospitales de Autogestión - Afiliaciones" at bounding box center [91, 147] width 138 height 9
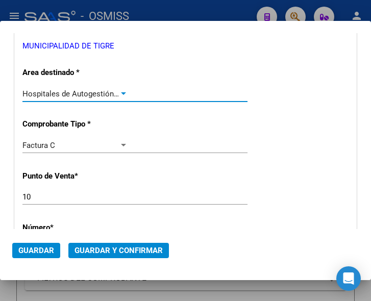
scroll to position [255, 0]
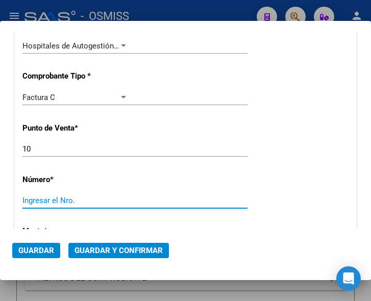
click at [45, 200] on input "Ingresar el Nro." at bounding box center [75, 200] width 106 height 9
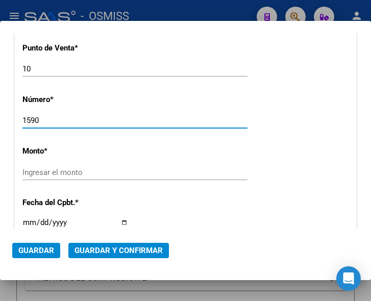
scroll to position [357, 0]
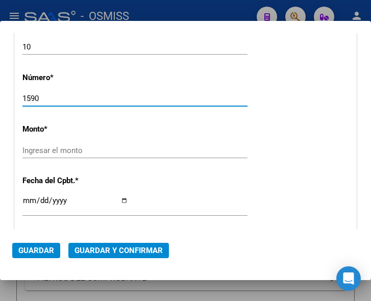
type input "1590"
click at [68, 143] on div "Ingresar el monto" at bounding box center [134, 150] width 225 height 15
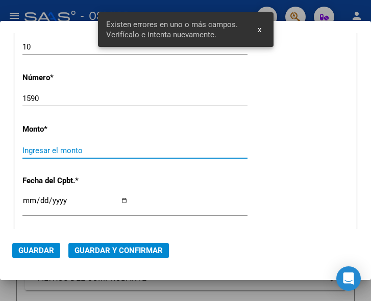
scroll to position [372, 0]
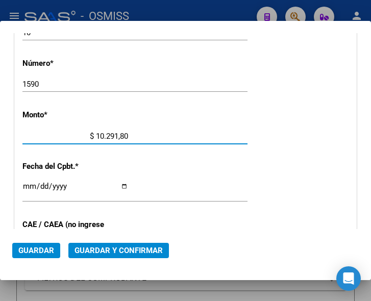
type input "$ 102.918,00"
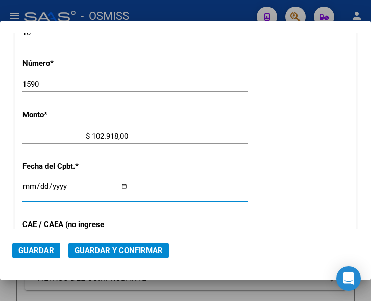
click at [26, 184] on input "Ingresar la fecha" at bounding box center [75, 190] width 106 height 16
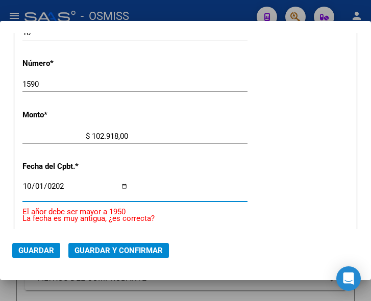
type input "[DATE]"
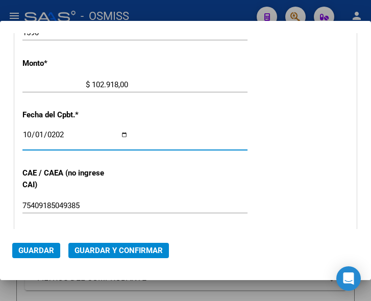
scroll to position [423, 0]
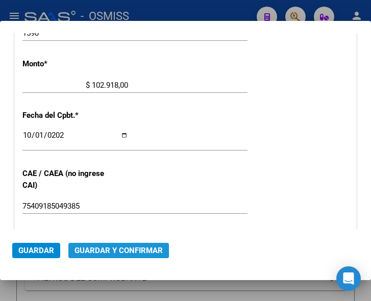
click at [100, 248] on span "Guardar y Confirmar" at bounding box center [119, 250] width 88 height 9
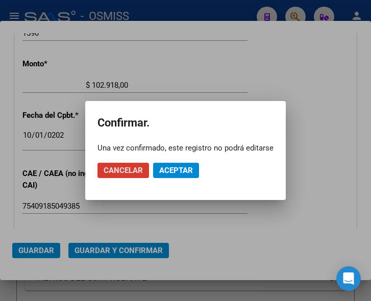
click at [182, 170] on span "Aceptar" at bounding box center [176, 170] width 34 height 9
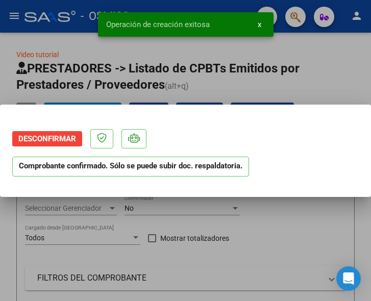
scroll to position [0, 0]
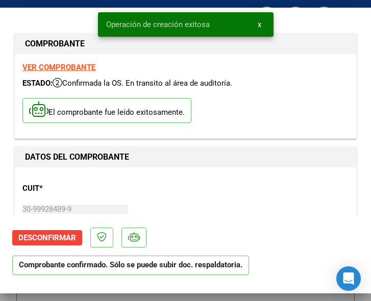
type input "[DATE]"
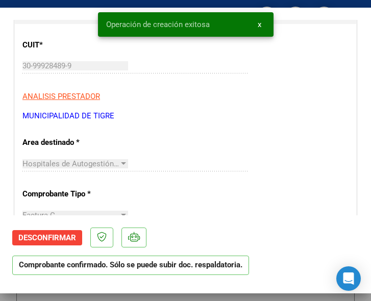
scroll to position [153, 0]
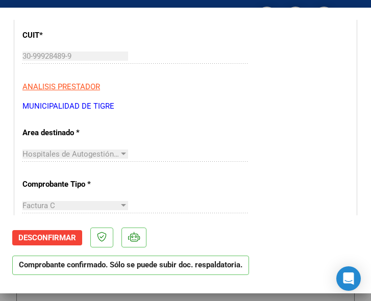
click at [168, 159] on div "Hospitales de Autogestión - Afiliaciones Seleccionar Area" at bounding box center [134, 153] width 225 height 15
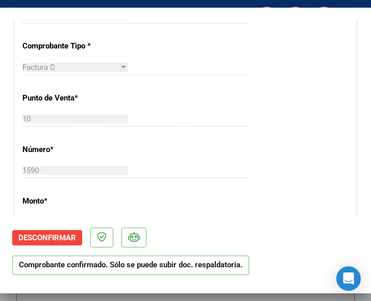
scroll to position [306, 0]
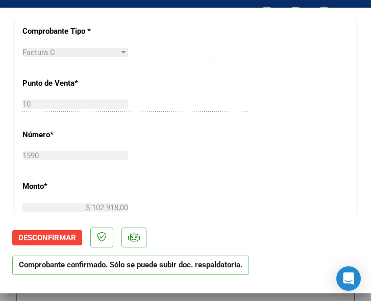
click at [295, 123] on div "CUIT * 30-99928489-9 Ingresar CUIT ANALISIS PRESTADOR MUNICIPALIDAD DE TIGRE AR…" at bounding box center [185, 228] width 341 height 735
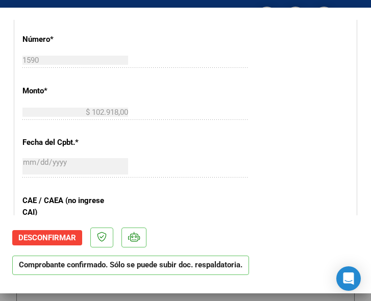
scroll to position [408, 0]
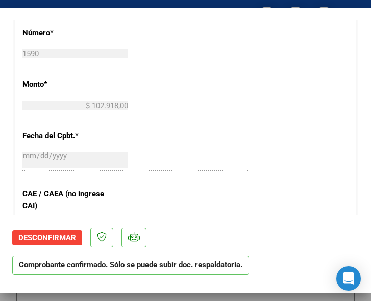
click at [266, 85] on div "CUIT * 30-99928489-9 Ingresar CUIT ANALISIS PRESTADOR MUNICIPALIDAD DE TIGRE AR…" at bounding box center [185, 126] width 341 height 735
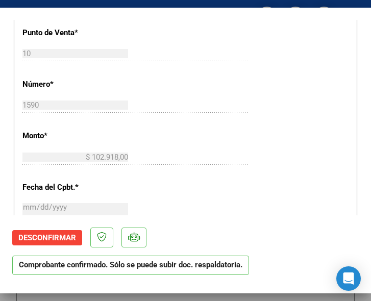
scroll to position [357, 0]
click at [47, 235] on span "Desconfirmar" at bounding box center [47, 237] width 58 height 9
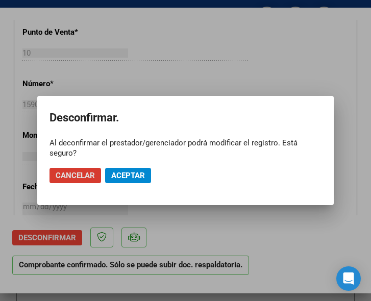
click at [133, 177] on span "Aceptar" at bounding box center [128, 175] width 34 height 9
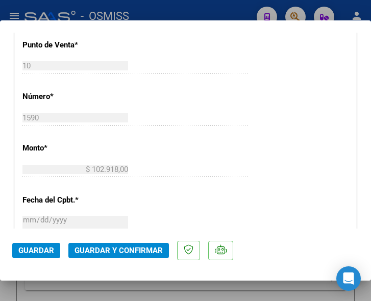
scroll to position [255, 0]
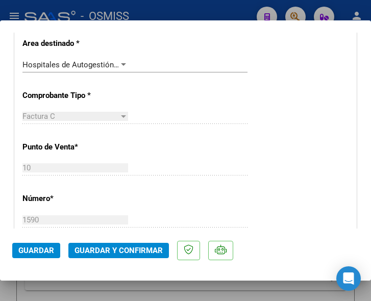
click at [120, 62] on div at bounding box center [123, 65] width 9 height 8
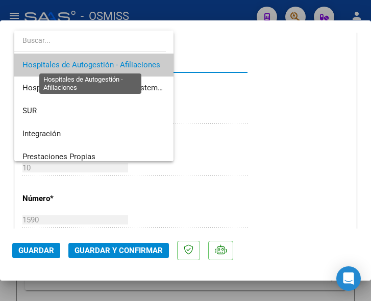
click at [120, 62] on span "Hospitales de Autogestión - Afiliaciones" at bounding box center [91, 64] width 138 height 9
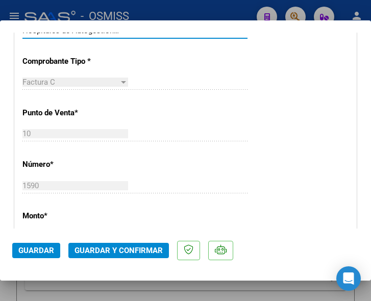
scroll to position [306, 0]
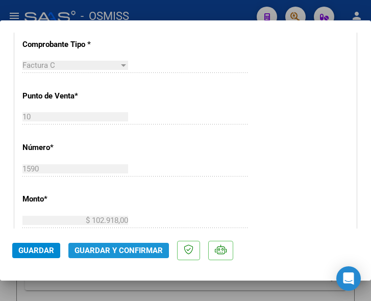
click at [114, 249] on span "Guardar y Confirmar" at bounding box center [119, 250] width 88 height 9
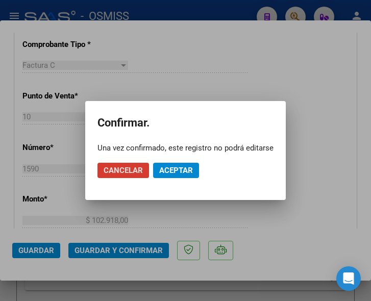
click at [183, 166] on span "Aceptar" at bounding box center [176, 170] width 34 height 9
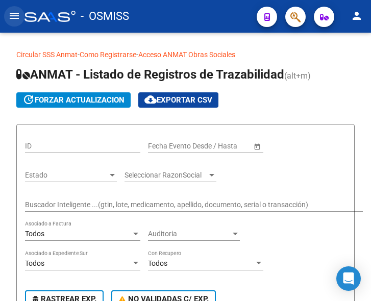
click at [9, 13] on mat-icon "menu" at bounding box center [14, 16] width 12 height 12
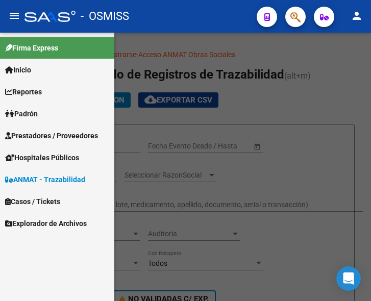
click at [42, 133] on span "Prestadores / Proveedores" at bounding box center [51, 135] width 93 height 11
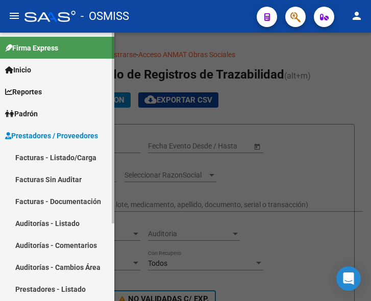
click at [49, 152] on link "Facturas - Listado/Carga" at bounding box center [57, 157] width 114 height 22
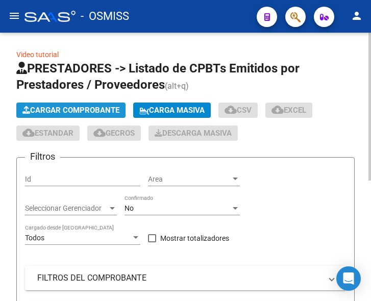
click at [78, 108] on span "Cargar Comprobante" at bounding box center [70, 110] width 97 height 9
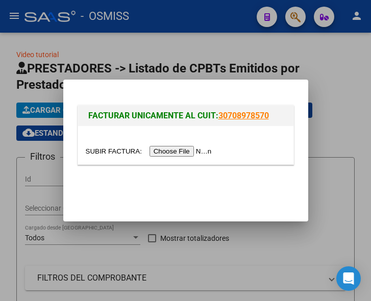
click at [179, 151] on input "file" at bounding box center [150, 151] width 129 height 11
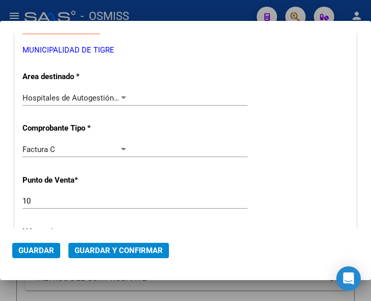
scroll to position [204, 0]
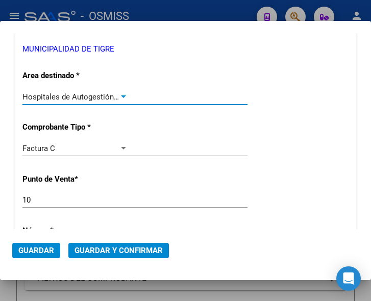
click at [121, 96] on div at bounding box center [123, 96] width 5 height 3
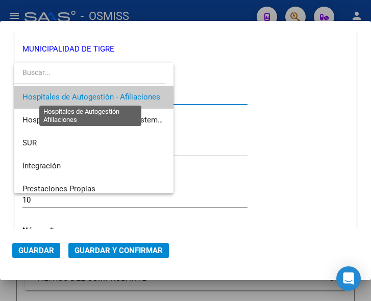
click at [120, 96] on span "Hospitales de Autogestión - Afiliaciones" at bounding box center [91, 96] width 138 height 9
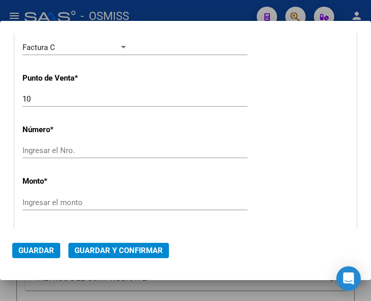
scroll to position [306, 0]
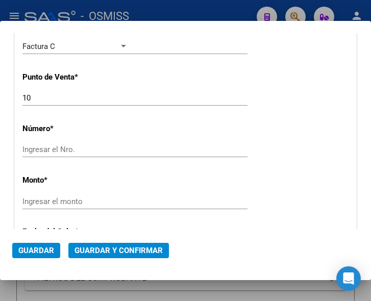
click at [69, 144] on div "Ingresar el Nro." at bounding box center [134, 149] width 225 height 15
type input "1598"
click at [59, 205] on input "Ingresar el monto" at bounding box center [75, 201] width 106 height 9
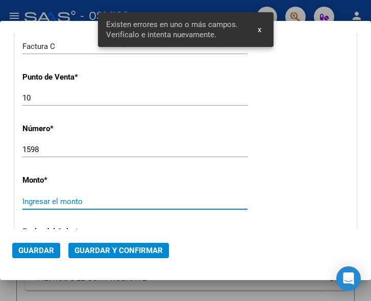
scroll to position [372, 0]
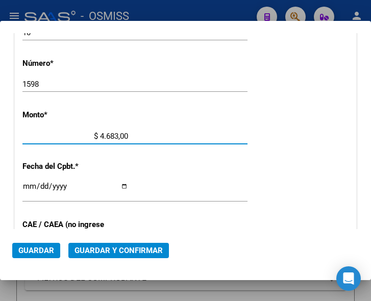
type input "$ 46.830,00"
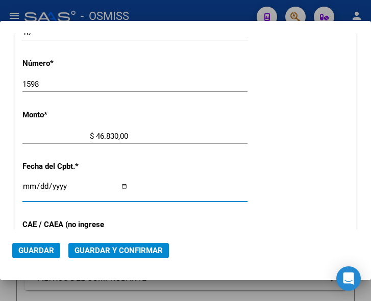
click at [26, 183] on input "Ingresar la fecha" at bounding box center [75, 190] width 106 height 16
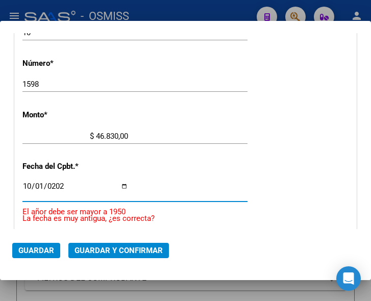
type input "[DATE]"
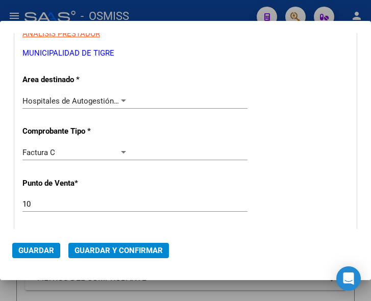
scroll to position [167, 0]
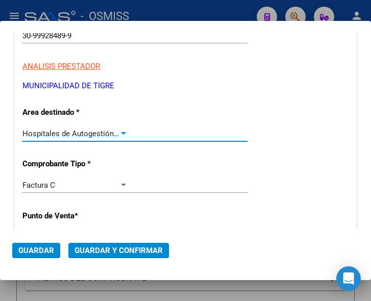
click at [121, 131] on div at bounding box center [123, 134] width 9 height 8
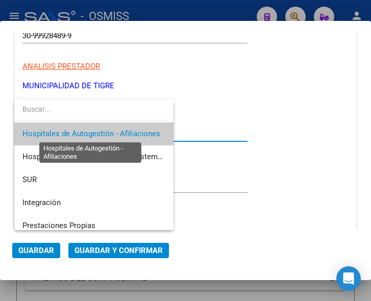
click at [121, 131] on span "Hospitales de Autogestión - Afiliaciones" at bounding box center [91, 133] width 138 height 9
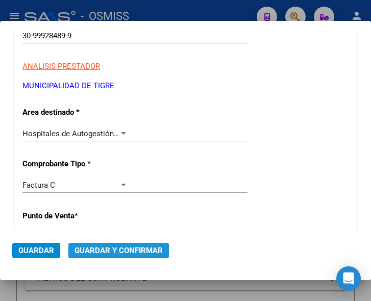
click at [113, 247] on span "Guardar y Confirmar" at bounding box center [119, 250] width 88 height 9
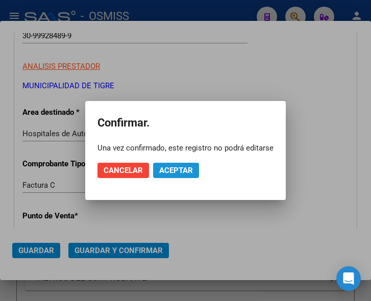
click at [170, 171] on span "Aceptar" at bounding box center [176, 170] width 34 height 9
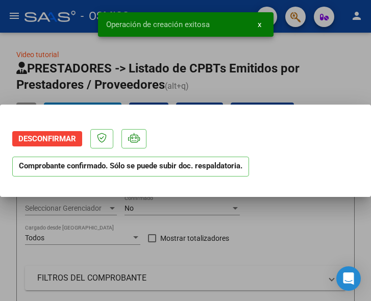
scroll to position [0, 0]
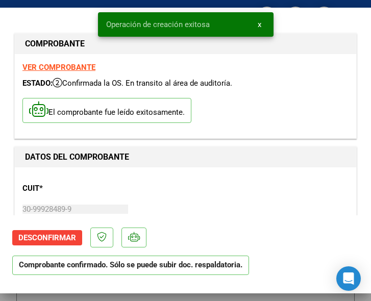
type input "[DATE]"
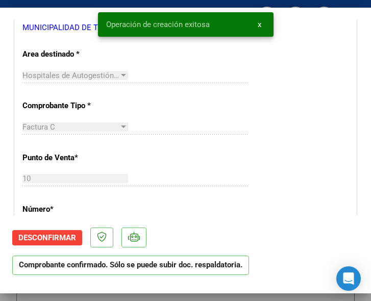
scroll to position [255, 0]
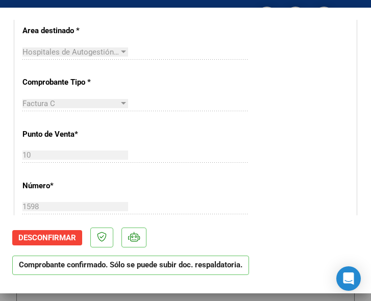
click at [190, 4] on div at bounding box center [185, 150] width 371 height 301
type input "$ 0,00"
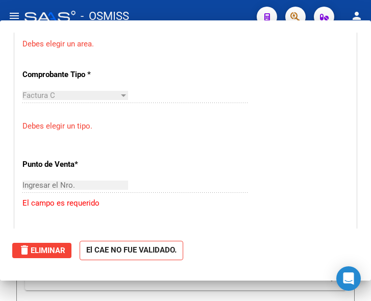
scroll to position [224, 0]
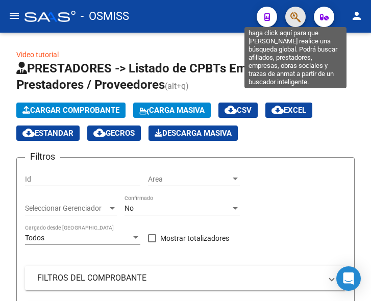
click at [293, 20] on icon "button" at bounding box center [295, 17] width 10 height 12
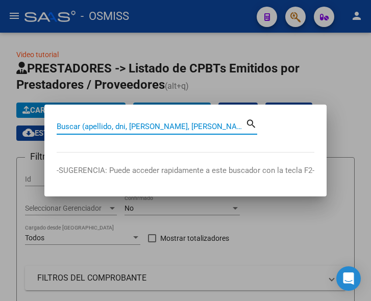
click at [150, 125] on input "Buscar (apellido, dni, [PERSON_NAME], [PERSON_NAME], cuit, obra social)" at bounding box center [151, 126] width 189 height 9
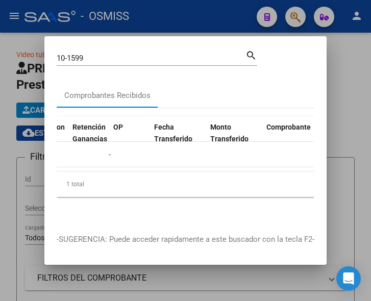
scroll to position [0, 873]
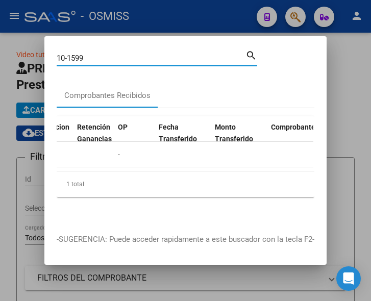
click at [100, 55] on input "10-1599" at bounding box center [151, 58] width 189 height 9
type input "10-1590"
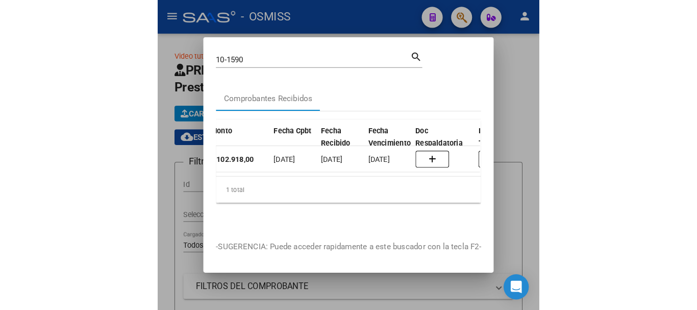
scroll to position [0, 389]
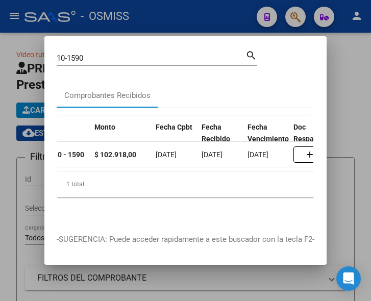
click at [201, 19] on div at bounding box center [185, 150] width 371 height 301
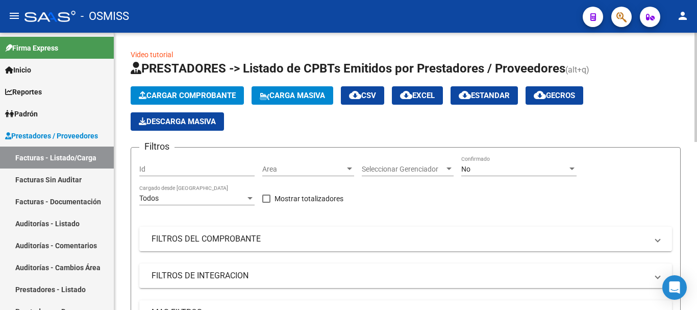
click at [350, 166] on div at bounding box center [349, 169] width 9 height 8
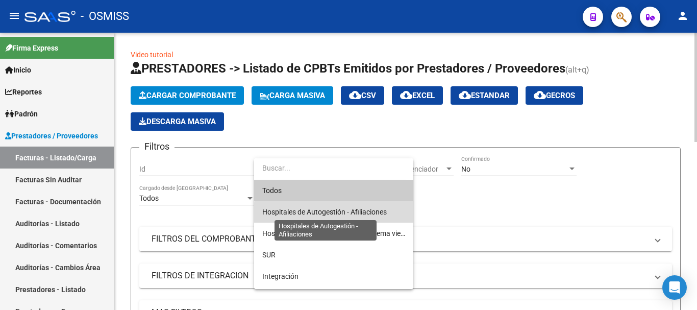
drag, startPoint x: 345, startPoint y: 215, endPoint x: 349, endPoint y: 211, distance: 5.8
click at [345, 215] on span "Hospitales de Autogestión - Afiliaciones" at bounding box center [324, 212] width 125 height 8
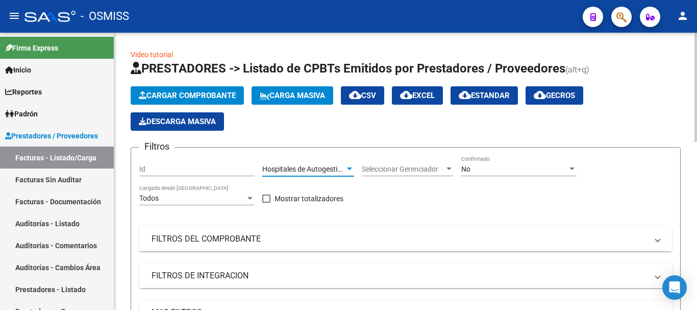
click at [371, 163] on div "No Confirmado" at bounding box center [518, 166] width 115 height 20
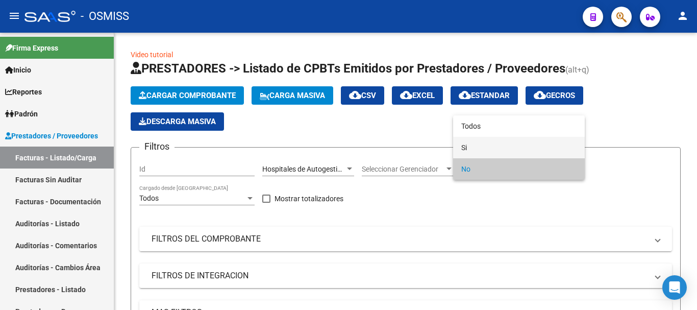
click at [371, 143] on span "Si" at bounding box center [518, 147] width 115 height 21
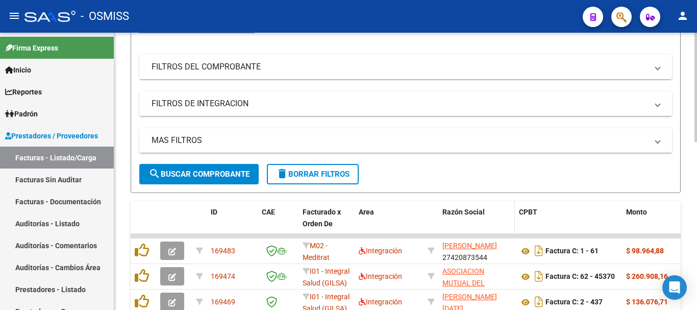
scroll to position [204, 0]
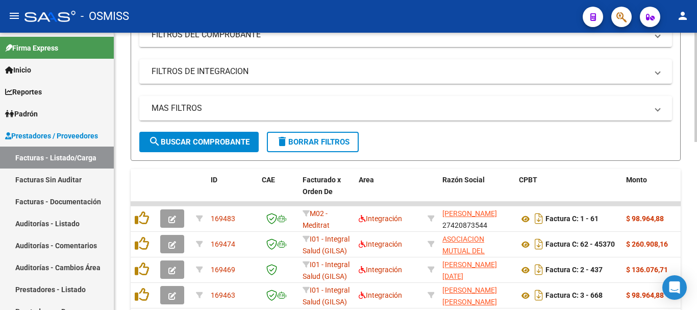
click at [371, 108] on span at bounding box center [658, 108] width 4 height 11
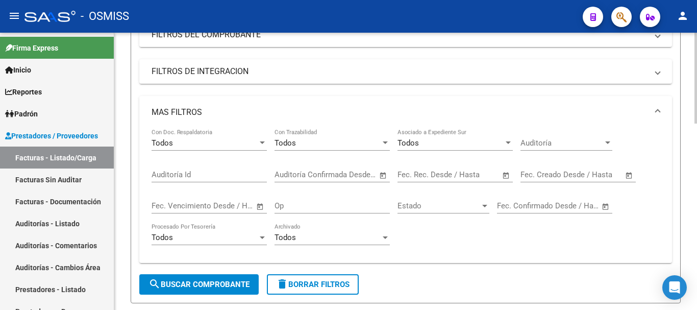
click at [371, 174] on span "Open calendar" at bounding box center [629, 175] width 24 height 24
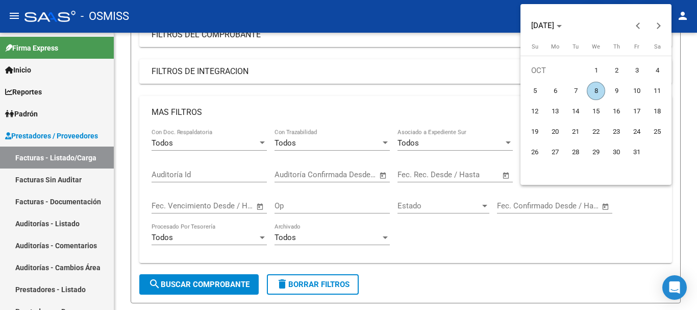
click at [371, 90] on span "8" at bounding box center [596, 91] width 18 height 18
type input "[DATE]"
click at [371, 90] on span "8" at bounding box center [596, 91] width 18 height 18
type input "[DATE]"
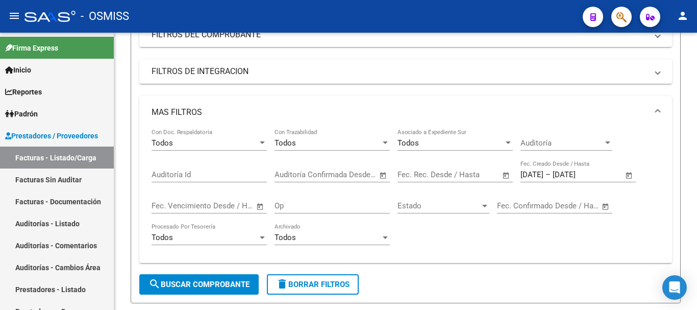
click at [371, 90] on div "Filtros Id Hospitales de Autogestión - Afiliaciones Area Seleccionar Gerenciado…" at bounding box center [405, 113] width 533 height 323
click at [207, 285] on span "search Buscar Comprobante" at bounding box center [199, 284] width 101 height 9
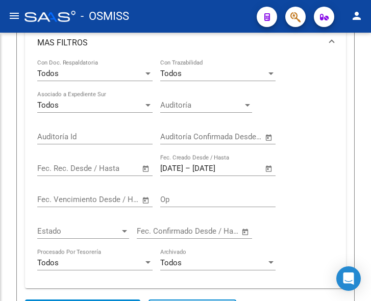
scroll to position [352, 0]
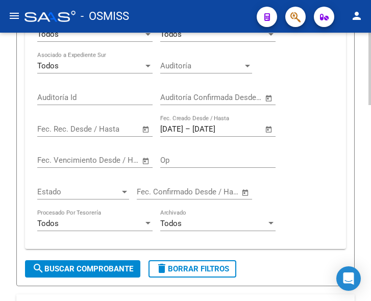
click at [291, 159] on div "Todos Con Doc. Respaldatoria Todos Con Trazabilidad Todos Asociado a Expediente…" at bounding box center [185, 130] width 297 height 220
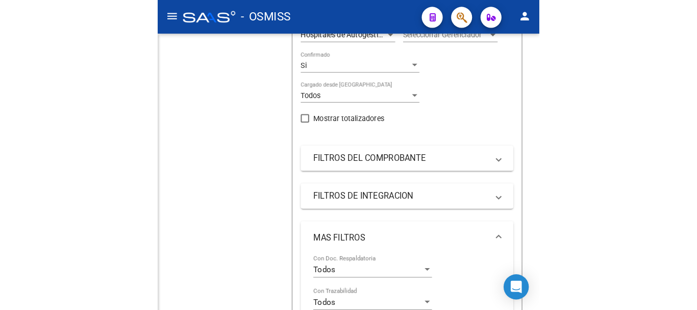
scroll to position [174, 0]
